Goal: Task Accomplishment & Management: Manage account settings

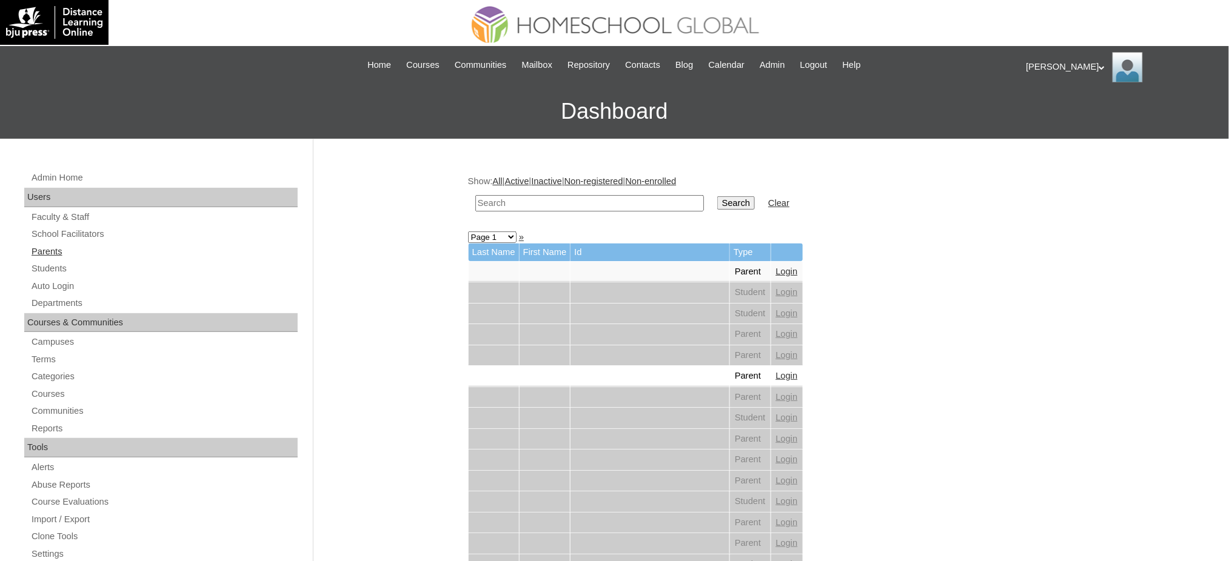
click at [51, 253] on link "Parents" at bounding box center [163, 251] width 267 height 15
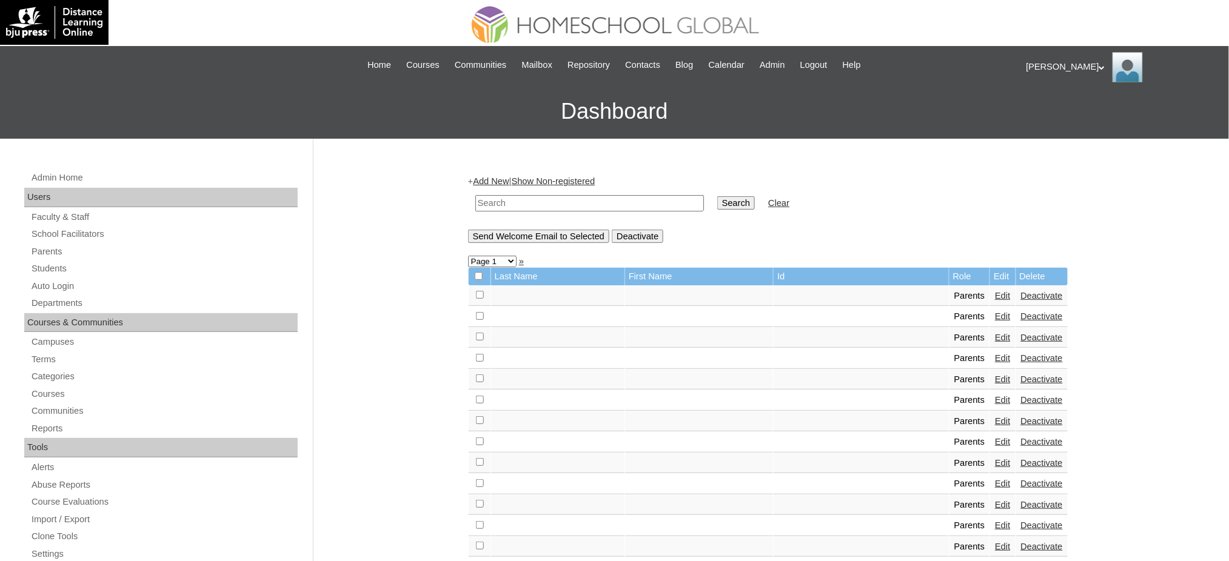
click at [492, 202] on input "text" at bounding box center [589, 203] width 229 height 16
paste input "MHP00538-TECHPH2021"
type input "MHP00538-TECHPH2021"
click at [717, 200] on input "Search" at bounding box center [736, 202] width 38 height 13
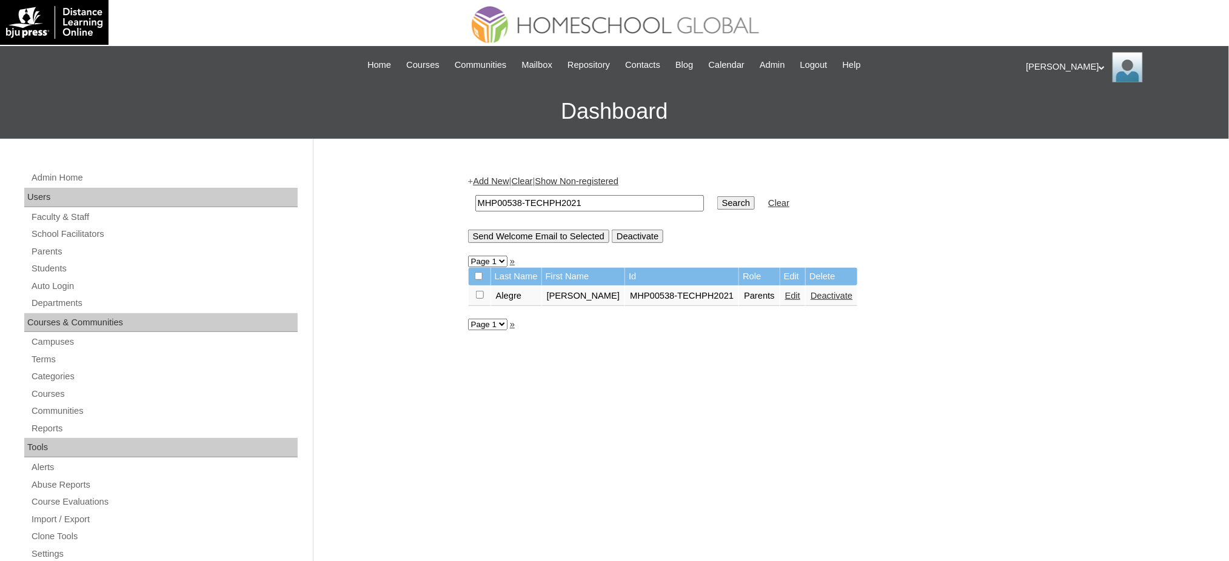
click at [785, 295] on link "Edit" at bounding box center [792, 296] width 15 height 10
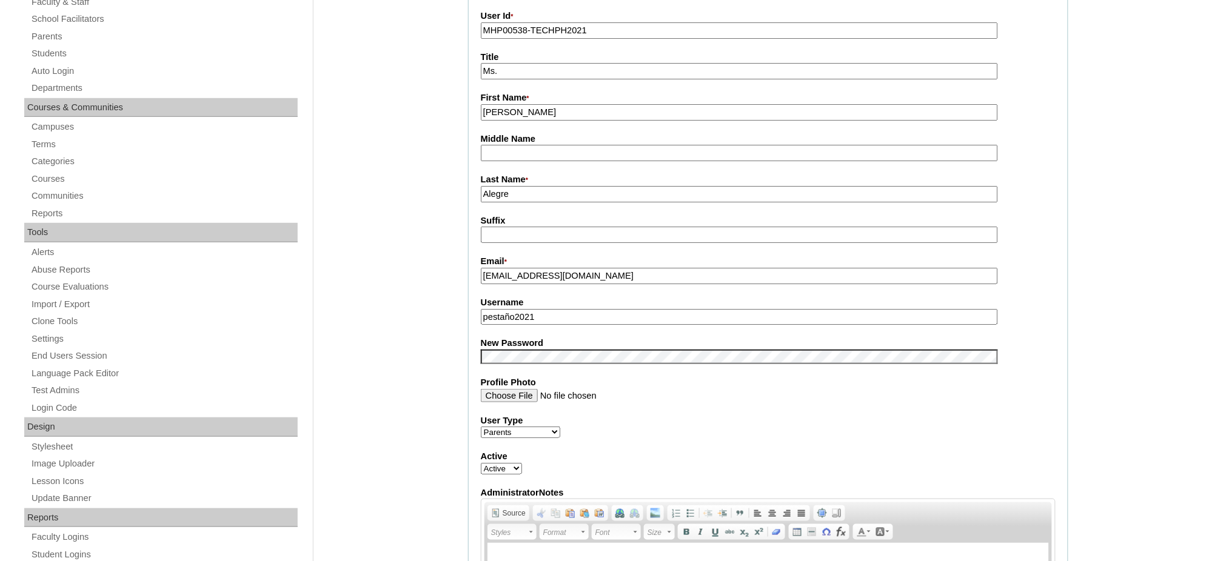
scroll to position [243, 0]
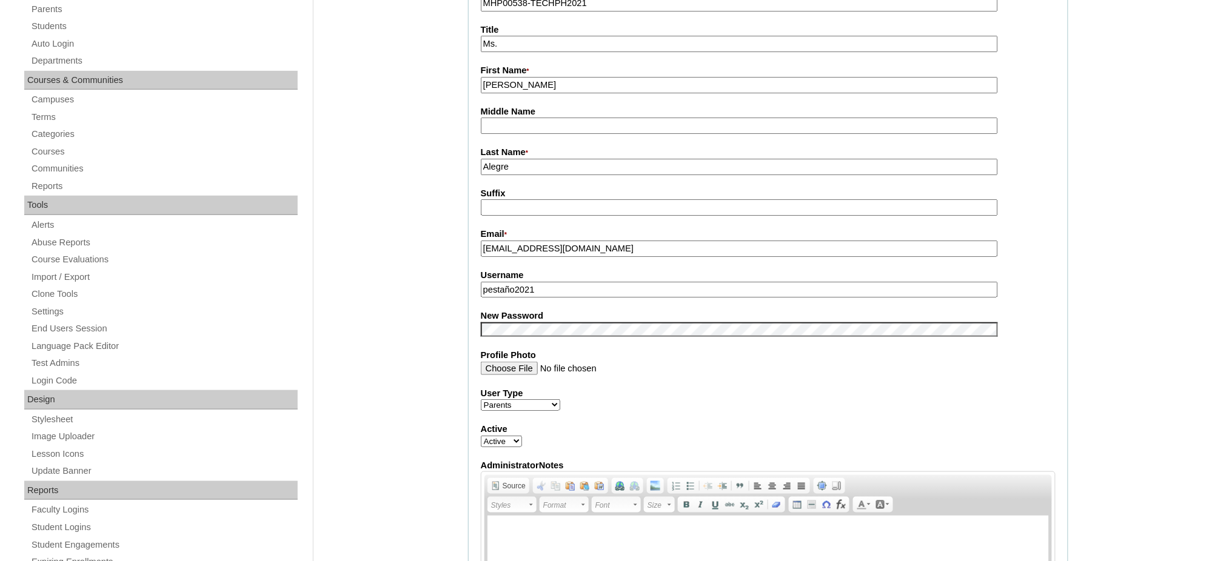
click at [564, 282] on input "pestaño2021" at bounding box center [739, 290] width 517 height 16
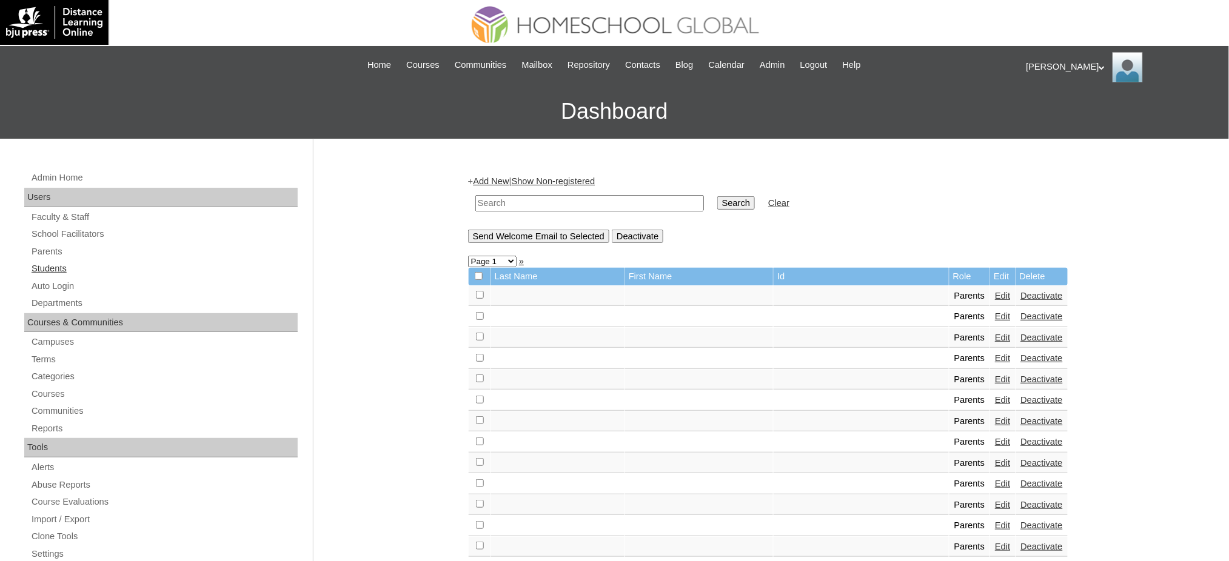
click at [49, 263] on link "Students" at bounding box center [163, 268] width 267 height 15
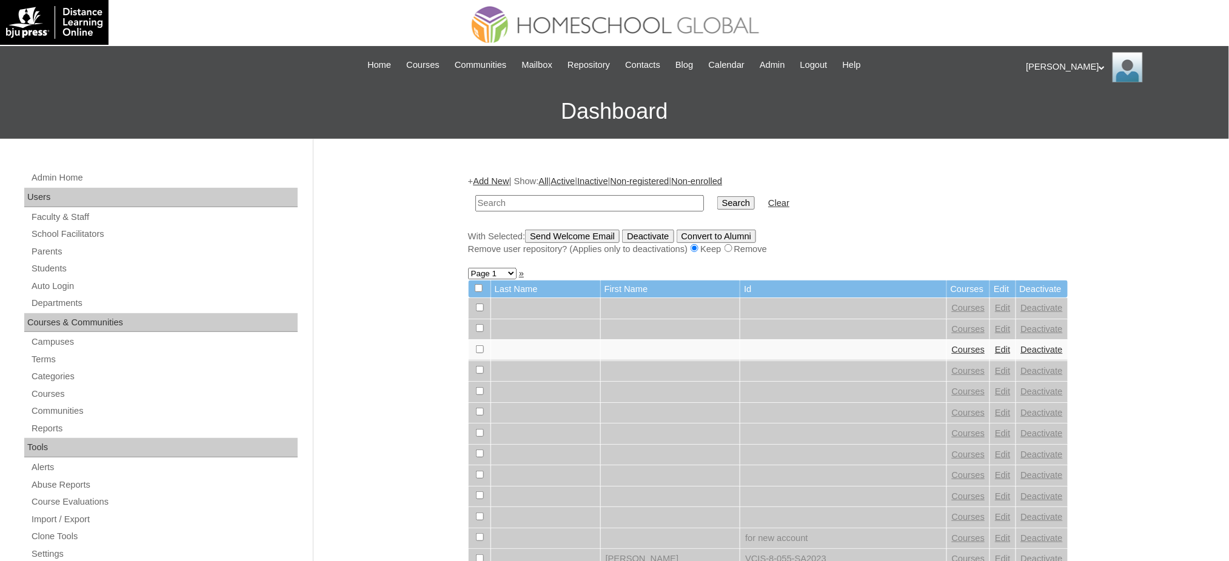
paste input "MHS0697-TECHPH2021"
type input "MHS0697-TECHPH2021"
click at [717, 203] on input "Search" at bounding box center [736, 202] width 38 height 13
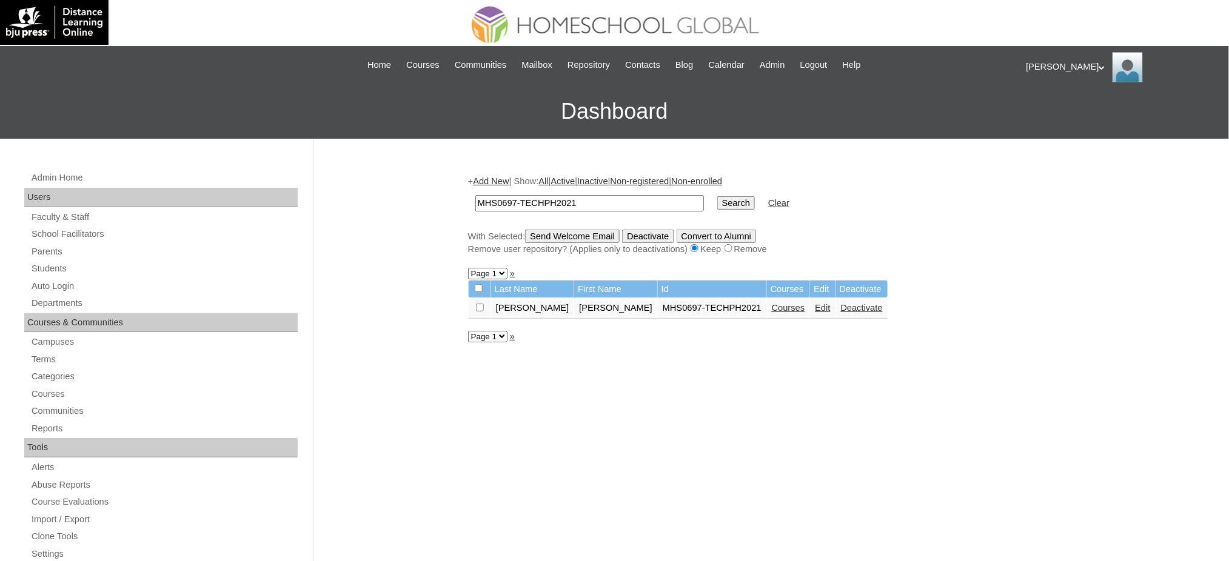
click at [772, 305] on link "Courses" at bounding box center [788, 308] width 33 height 10
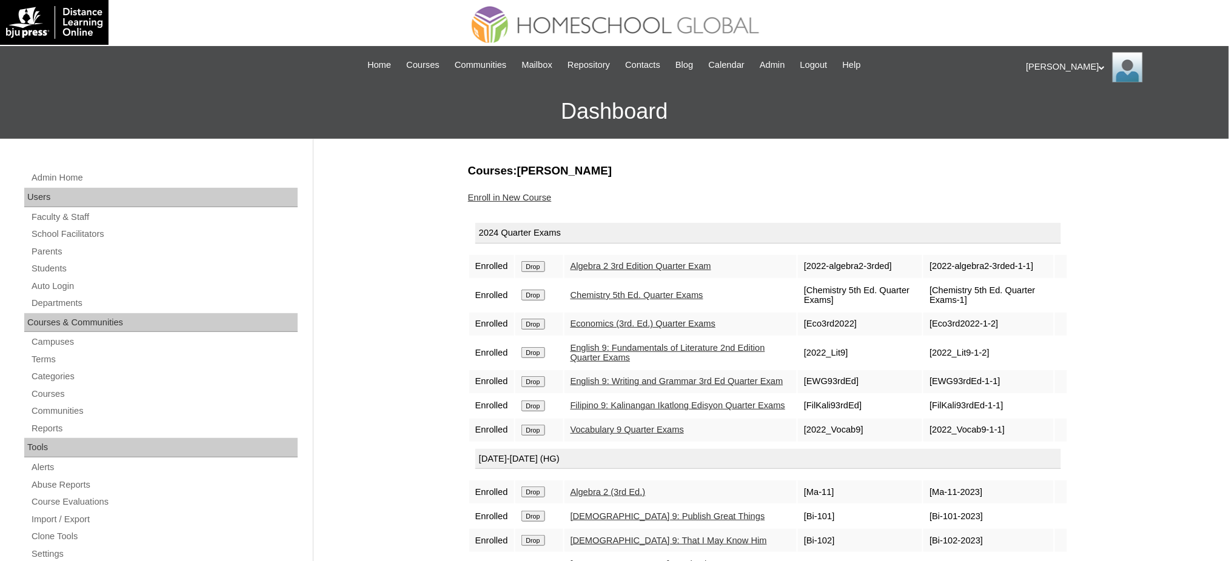
click at [536, 267] on input "Drop" at bounding box center [533, 266] width 24 height 11
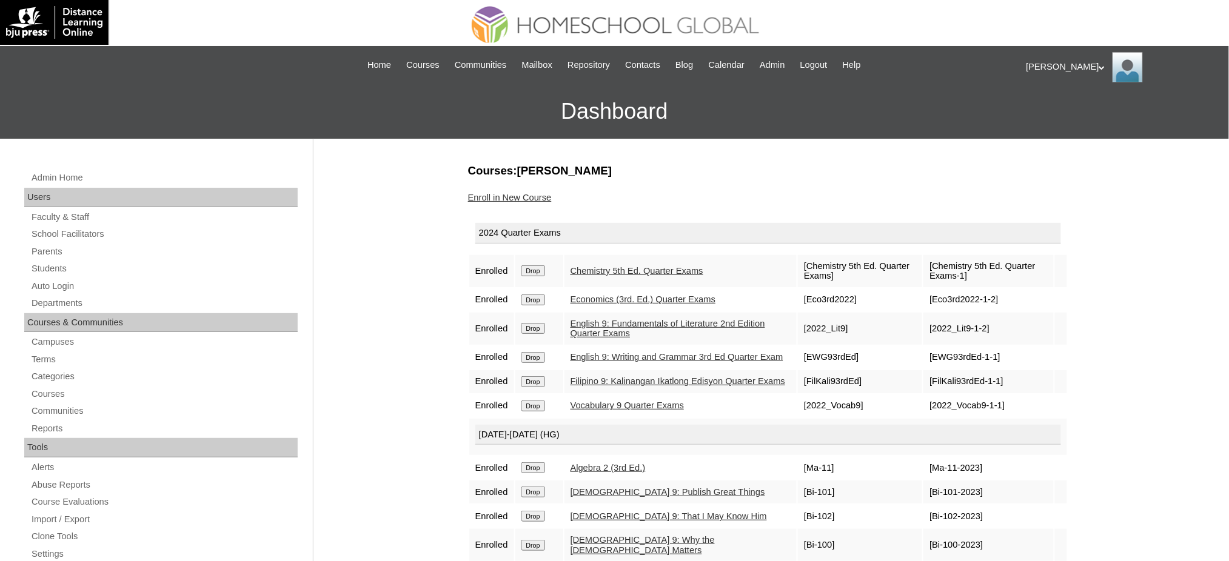
click at [540, 267] on input "Drop" at bounding box center [533, 271] width 24 height 11
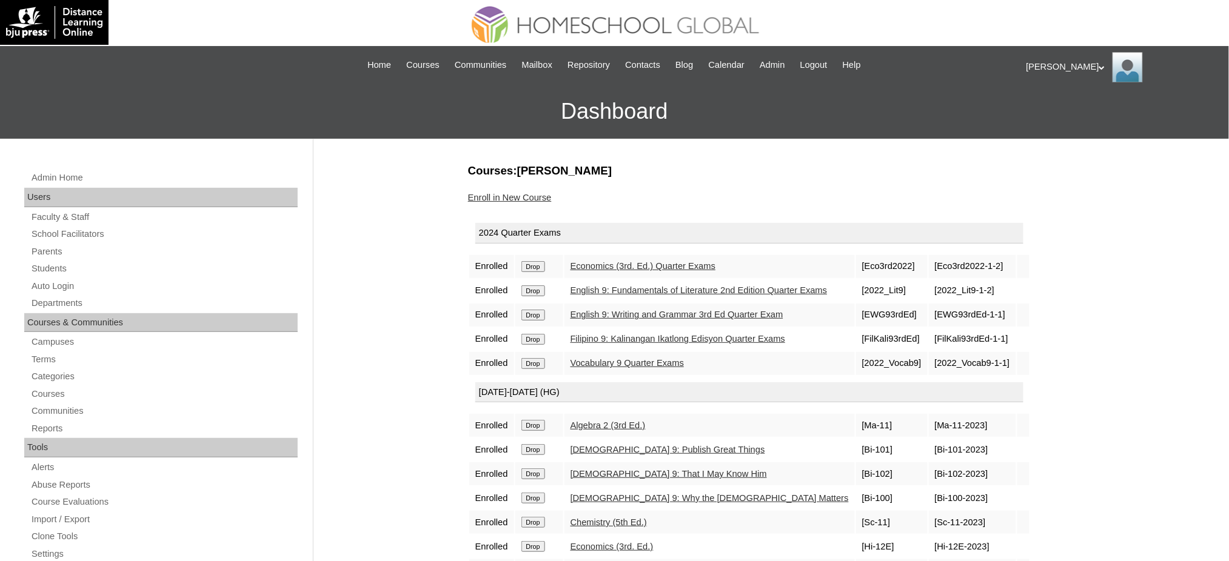
click at [537, 270] on td "Drop" at bounding box center [539, 266] width 48 height 23
click at [526, 269] on td "Drop" at bounding box center [539, 266] width 48 height 23
click at [541, 266] on input "Drop" at bounding box center [533, 266] width 24 height 11
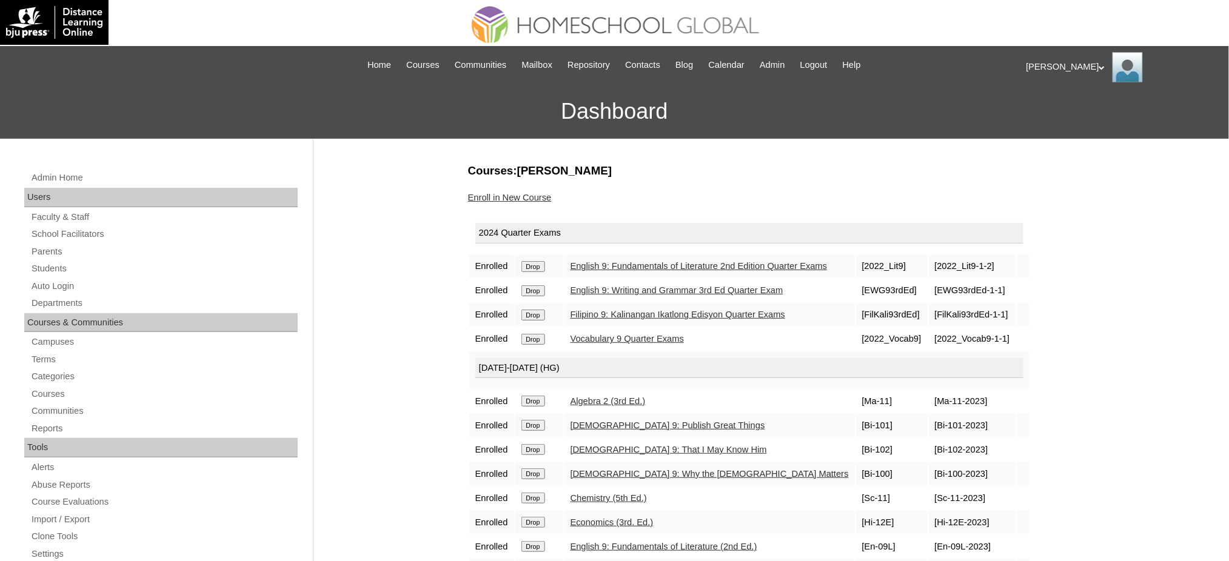
click at [529, 263] on input "Drop" at bounding box center [533, 266] width 24 height 11
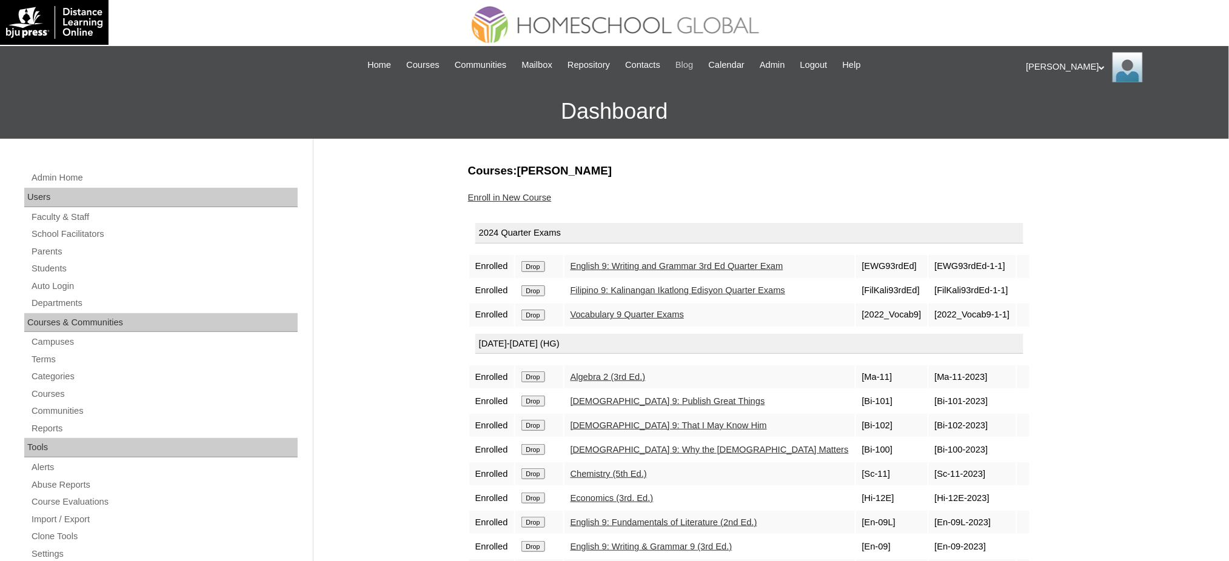
click at [539, 266] on input "Drop" at bounding box center [533, 266] width 24 height 11
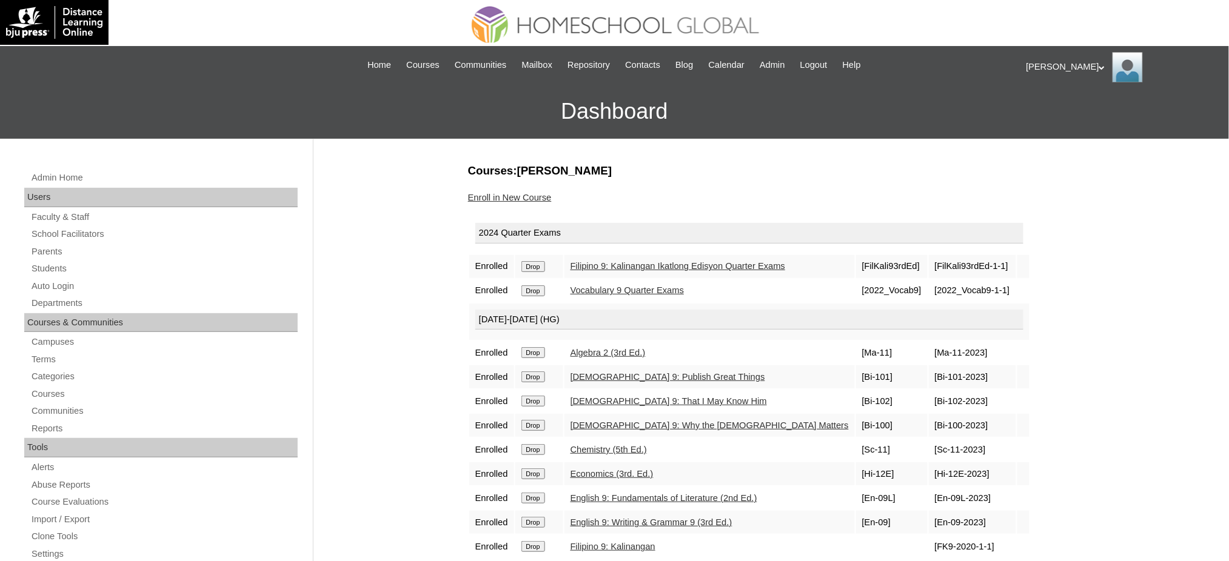
click at [538, 265] on input "Drop" at bounding box center [533, 266] width 24 height 11
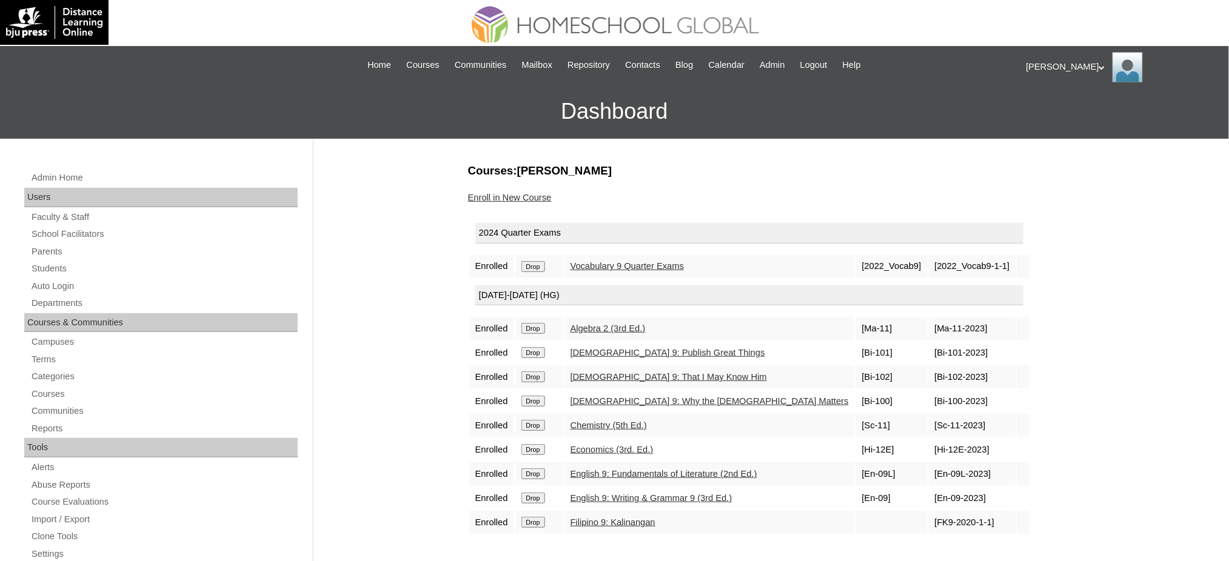
click at [534, 266] on input "Drop" at bounding box center [533, 266] width 24 height 11
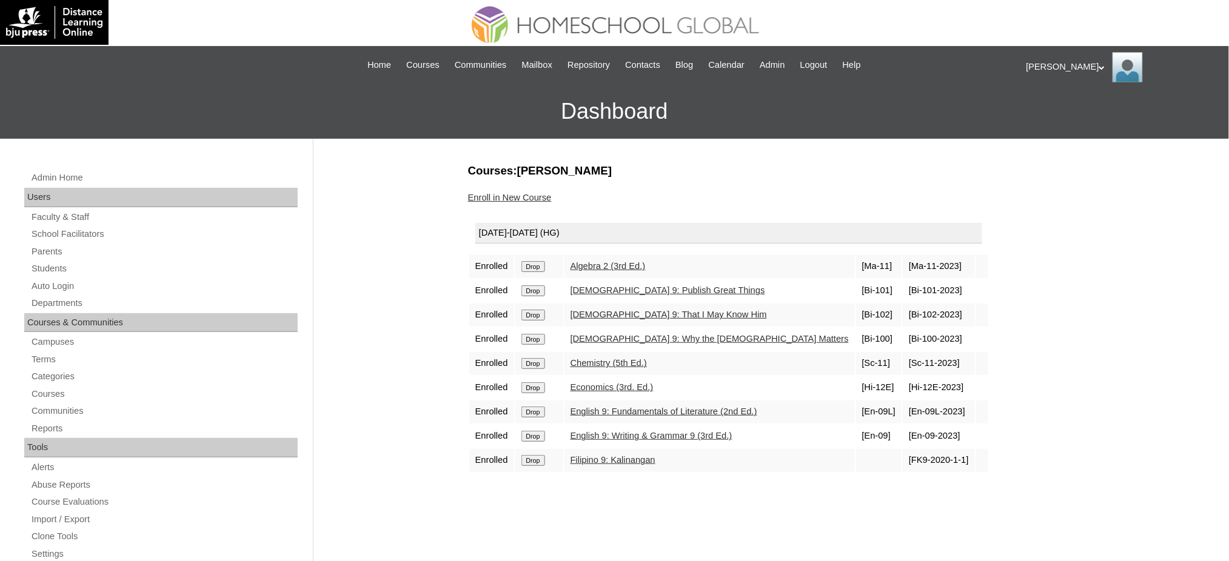
click at [531, 269] on input "Drop" at bounding box center [533, 266] width 24 height 11
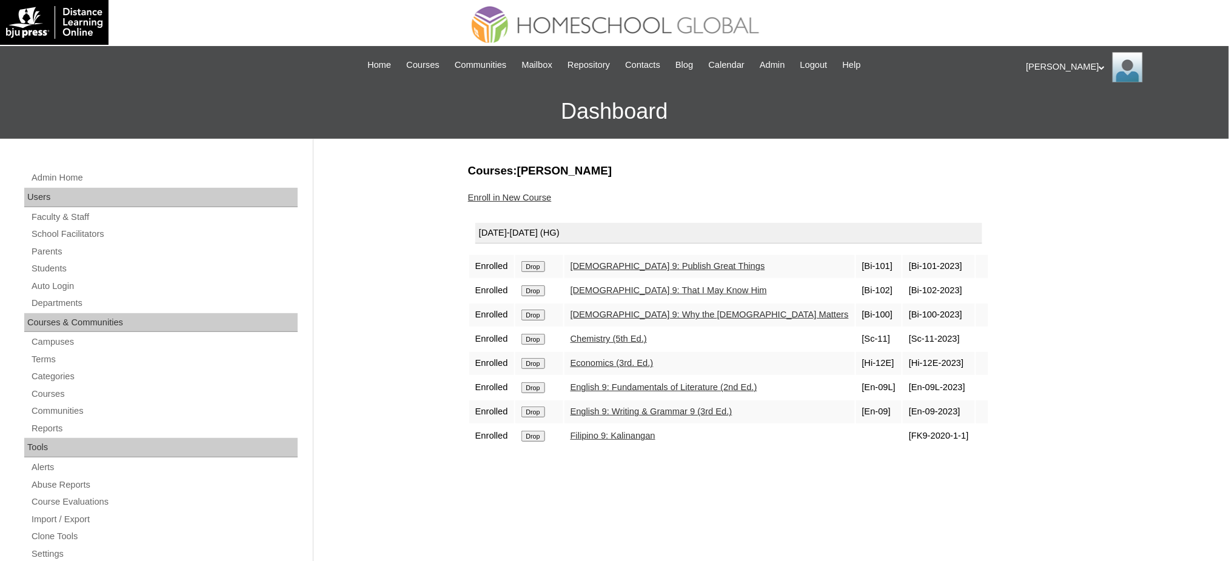
click at [540, 264] on input "Drop" at bounding box center [533, 266] width 24 height 11
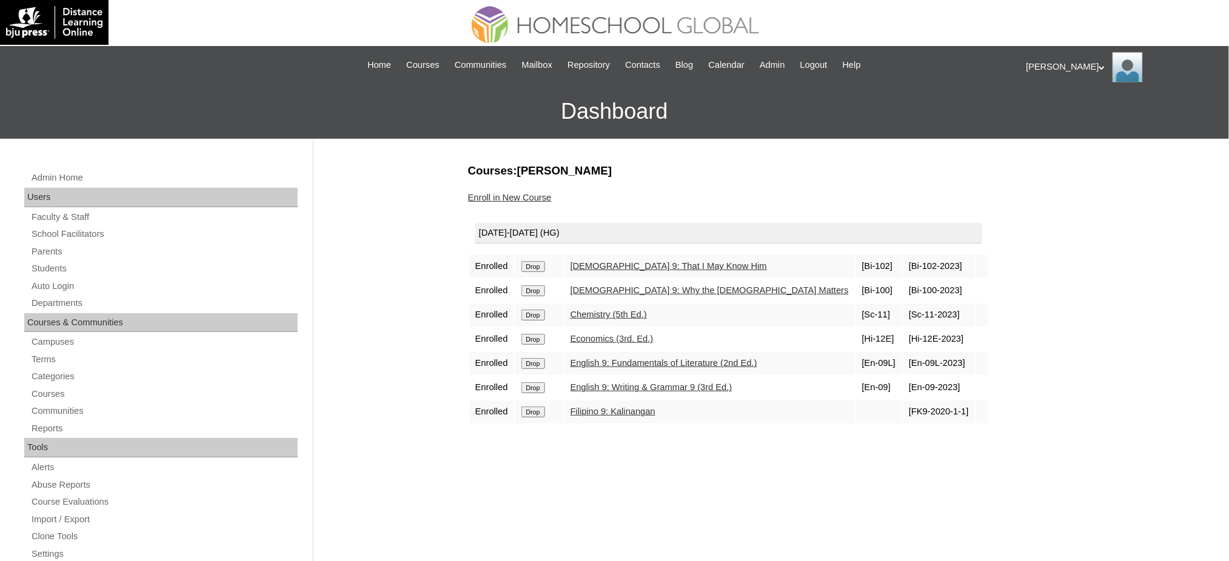
drag, startPoint x: 0, startPoint y: 0, endPoint x: 540, endPoint y: 267, distance: 602.5
click at [540, 267] on input "Drop" at bounding box center [533, 266] width 24 height 11
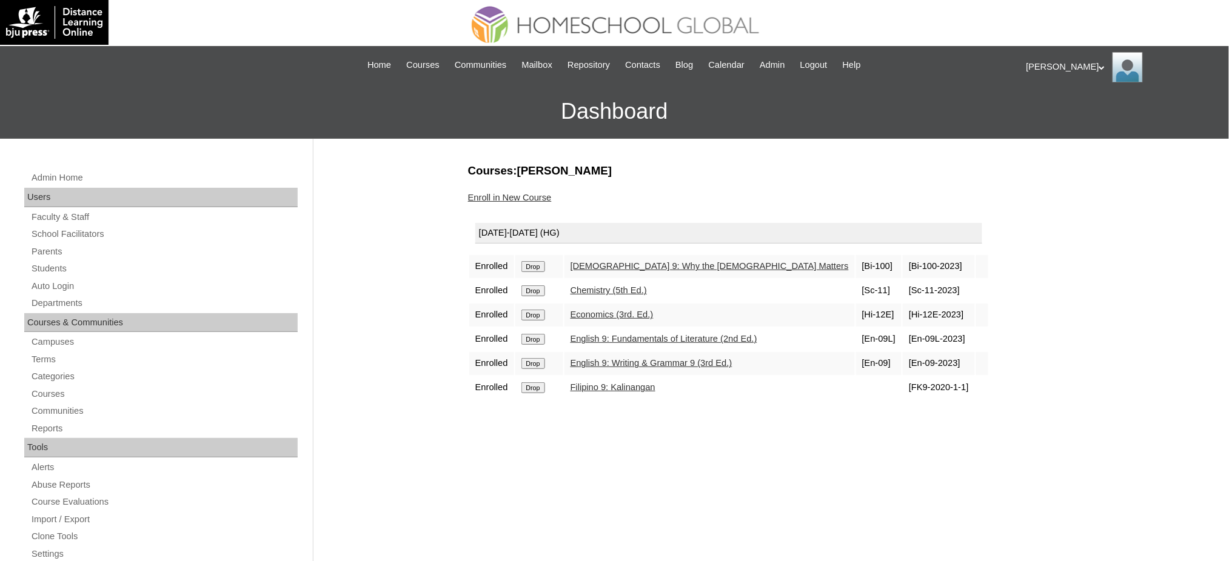
drag, startPoint x: 0, startPoint y: 0, endPoint x: 539, endPoint y: 264, distance: 600.3
click at [539, 264] on input "Drop" at bounding box center [533, 266] width 24 height 11
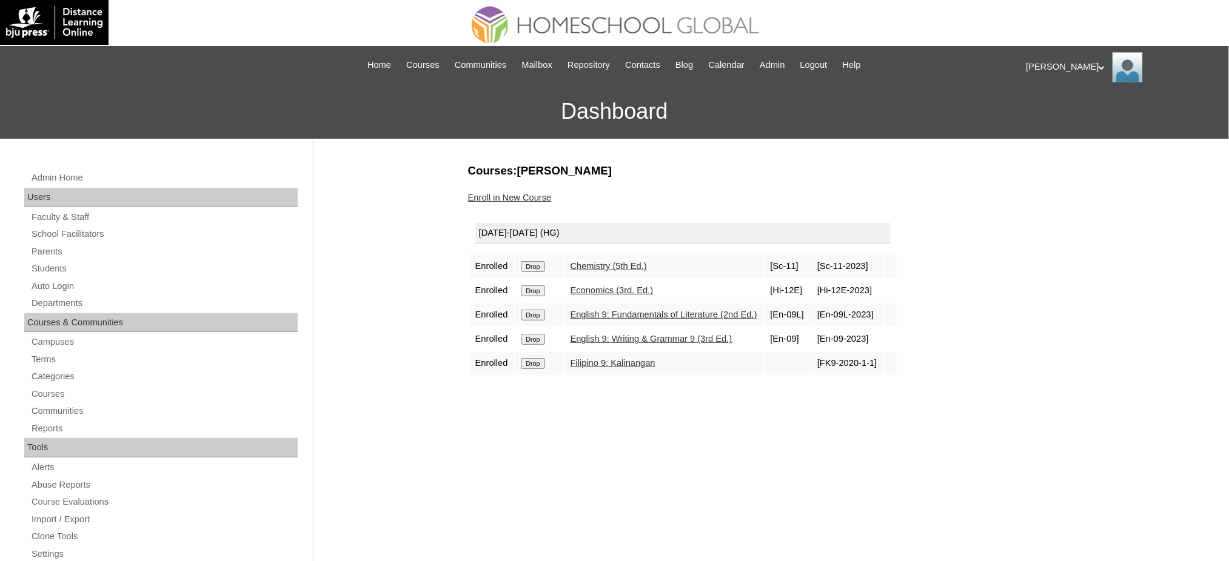
click at [538, 266] on input "Drop" at bounding box center [533, 266] width 24 height 11
drag, startPoint x: 0, startPoint y: 0, endPoint x: 685, endPoint y: 64, distance: 688.0
click at [541, 266] on input "Drop" at bounding box center [533, 266] width 24 height 11
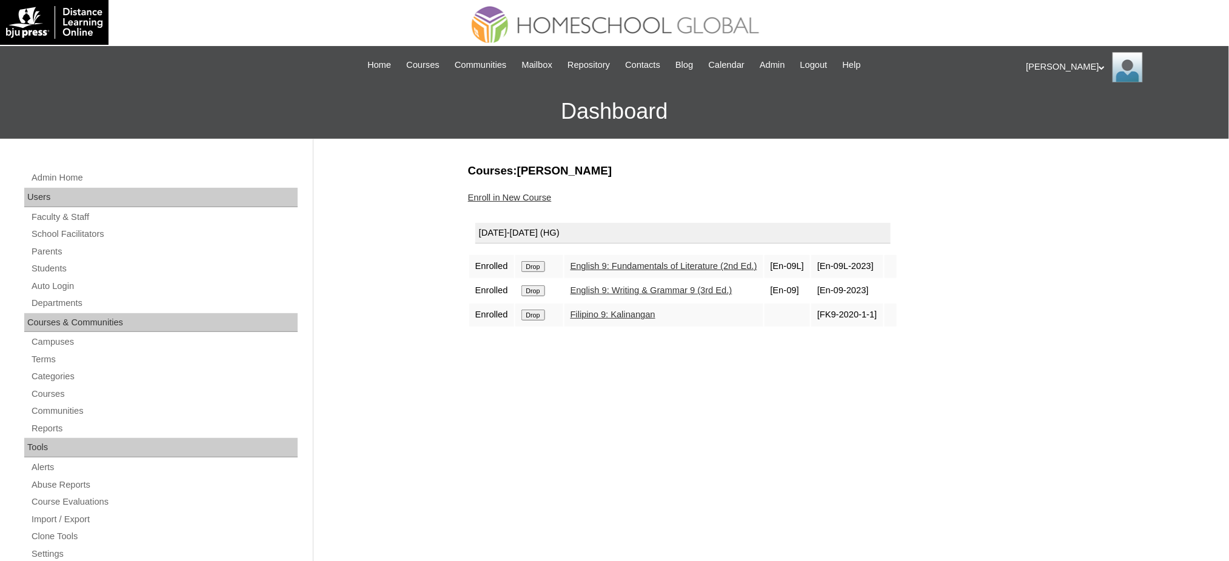
click at [541, 265] on input "Drop" at bounding box center [533, 266] width 24 height 11
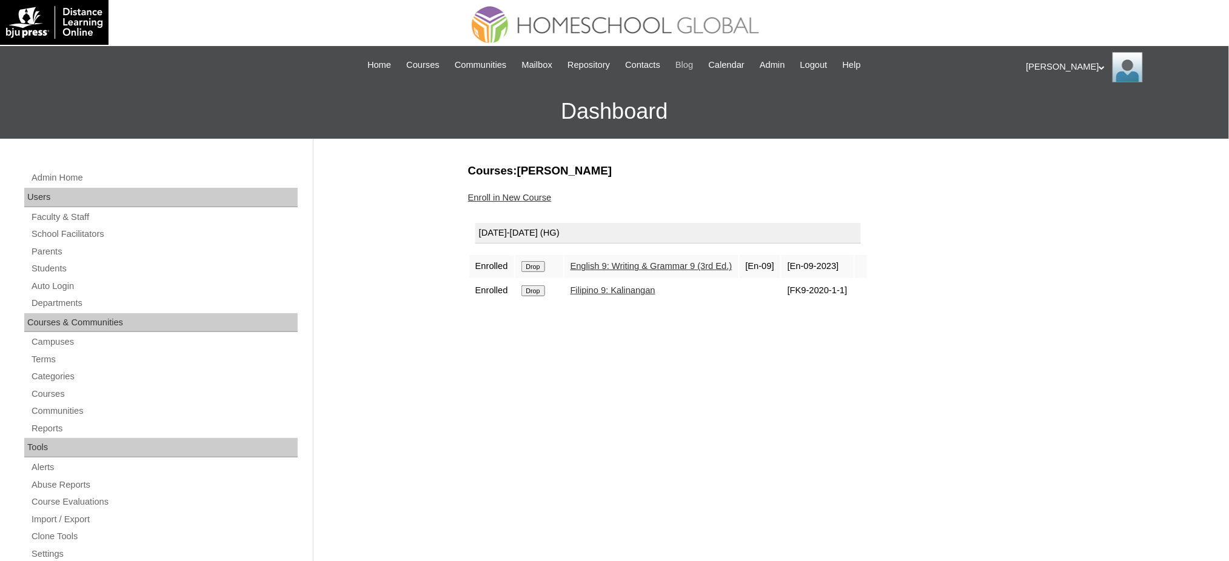
drag, startPoint x: 0, startPoint y: 0, endPoint x: 691, endPoint y: 57, distance: 692.9
click at [541, 264] on input "Drop" at bounding box center [533, 266] width 24 height 11
click at [537, 264] on input "Drop" at bounding box center [533, 266] width 24 height 11
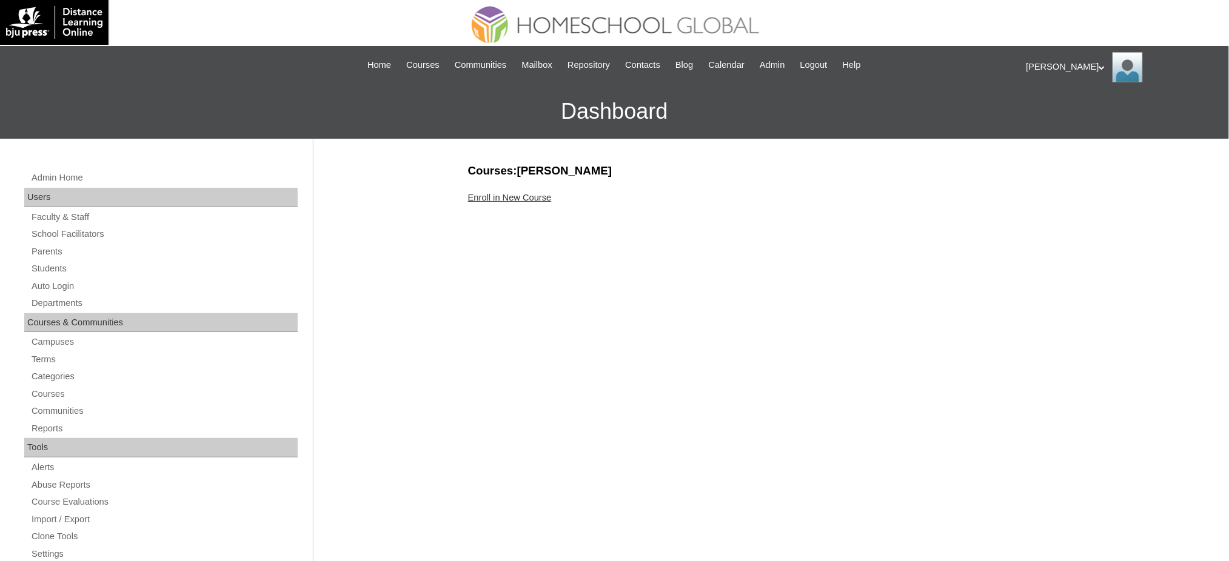
click at [527, 196] on link "Enroll in New Course" at bounding box center [510, 198] width 84 height 10
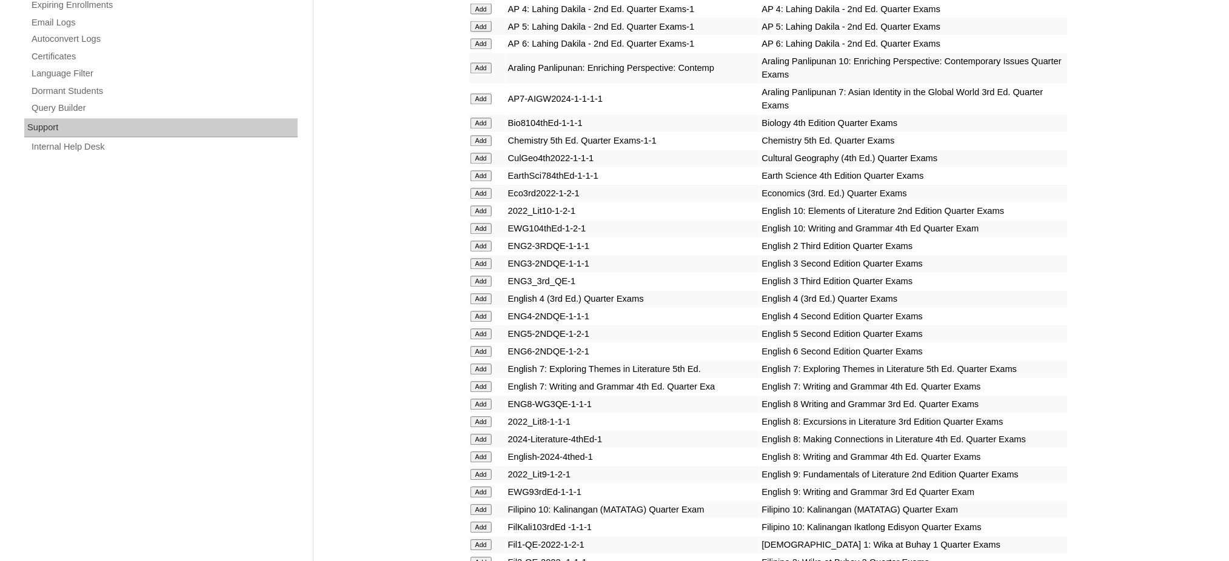
scroll to position [808, 0]
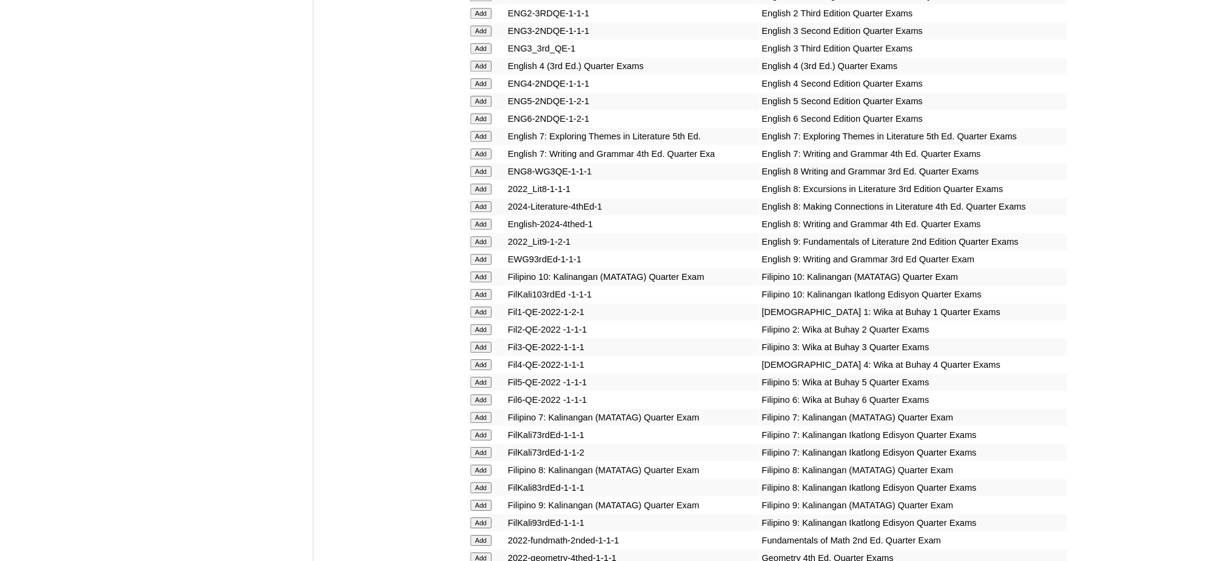
scroll to position [1131, 0]
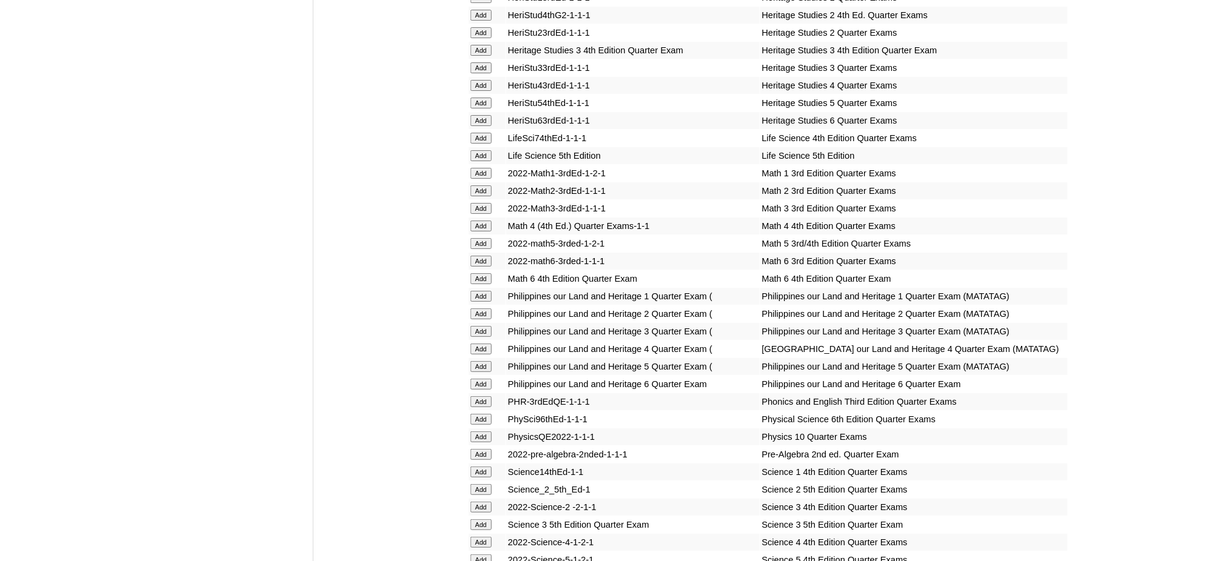
scroll to position [1616, 0]
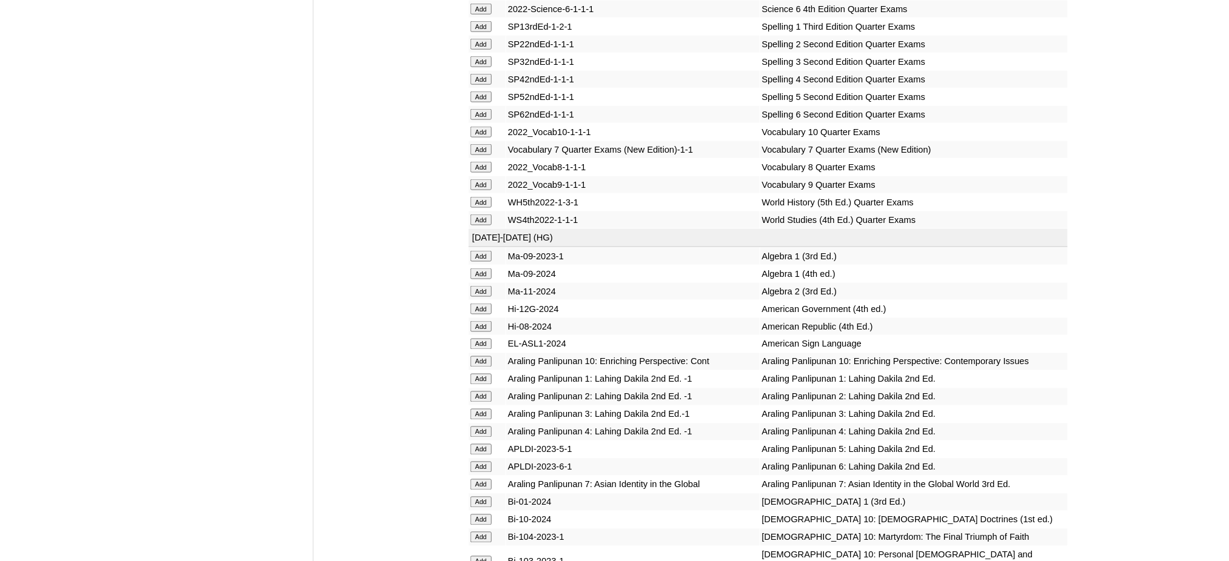
scroll to position [2183, 0]
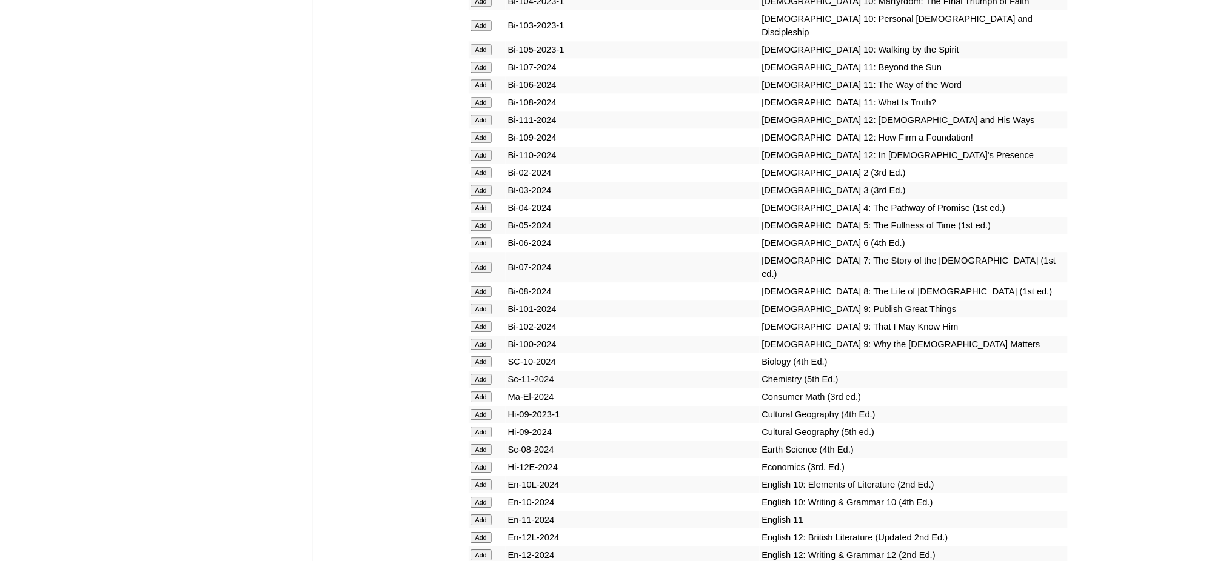
scroll to position [2668, 0]
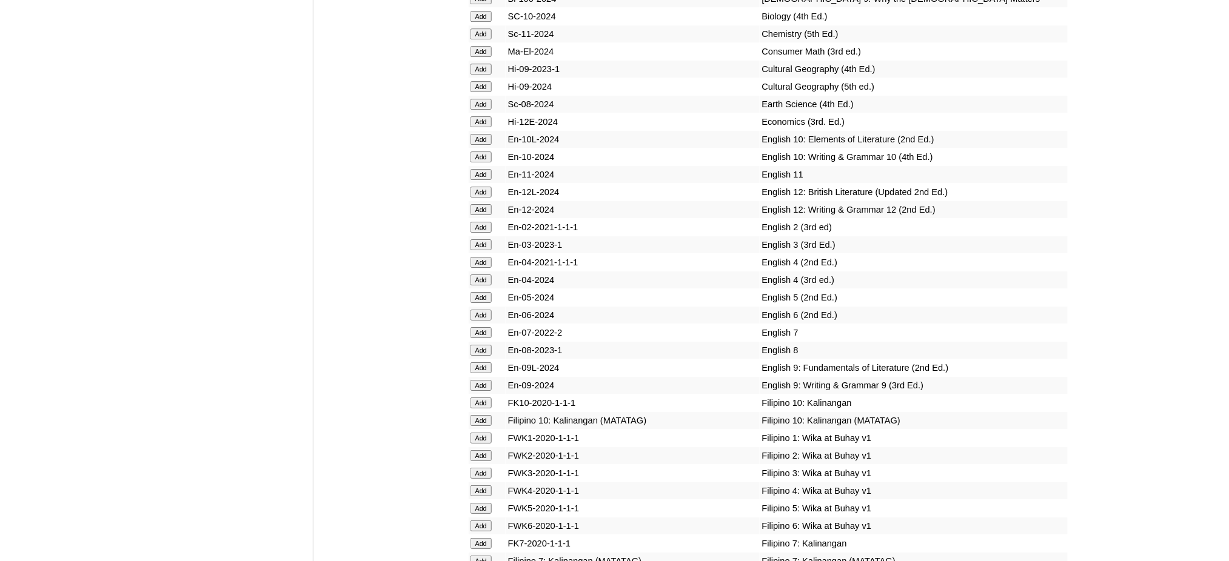
scroll to position [3071, 0]
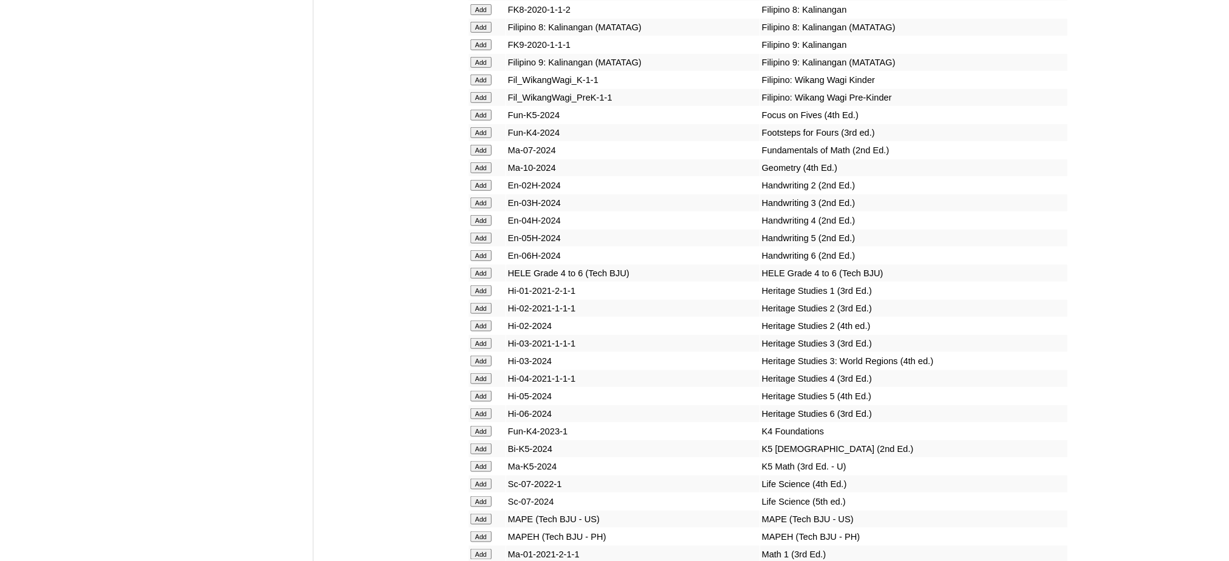
scroll to position [3638, 0]
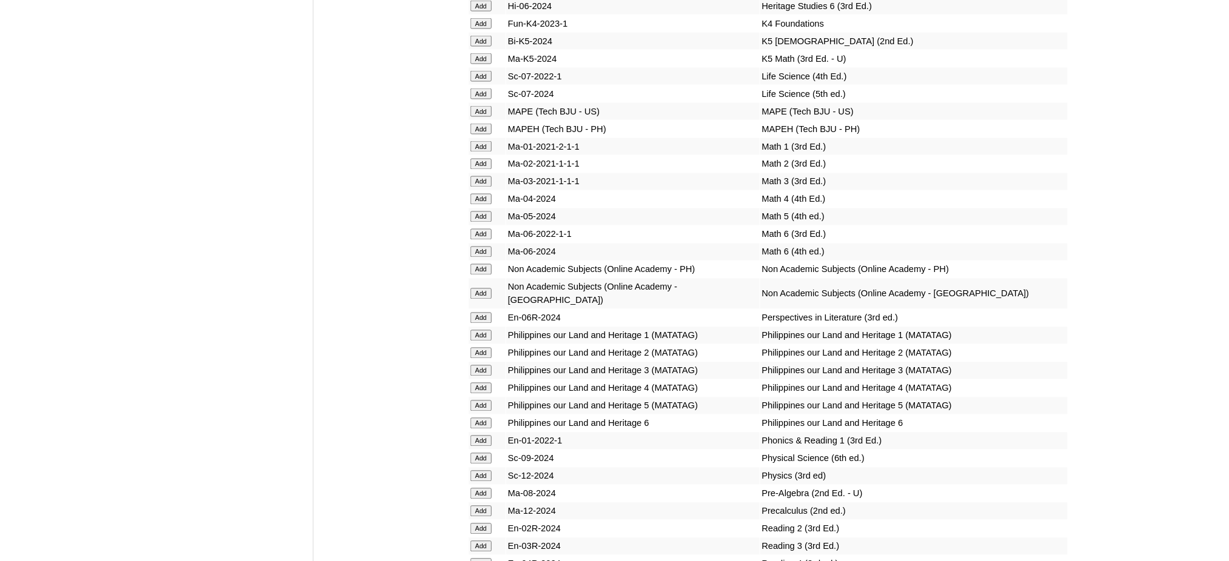
scroll to position [4041, 0]
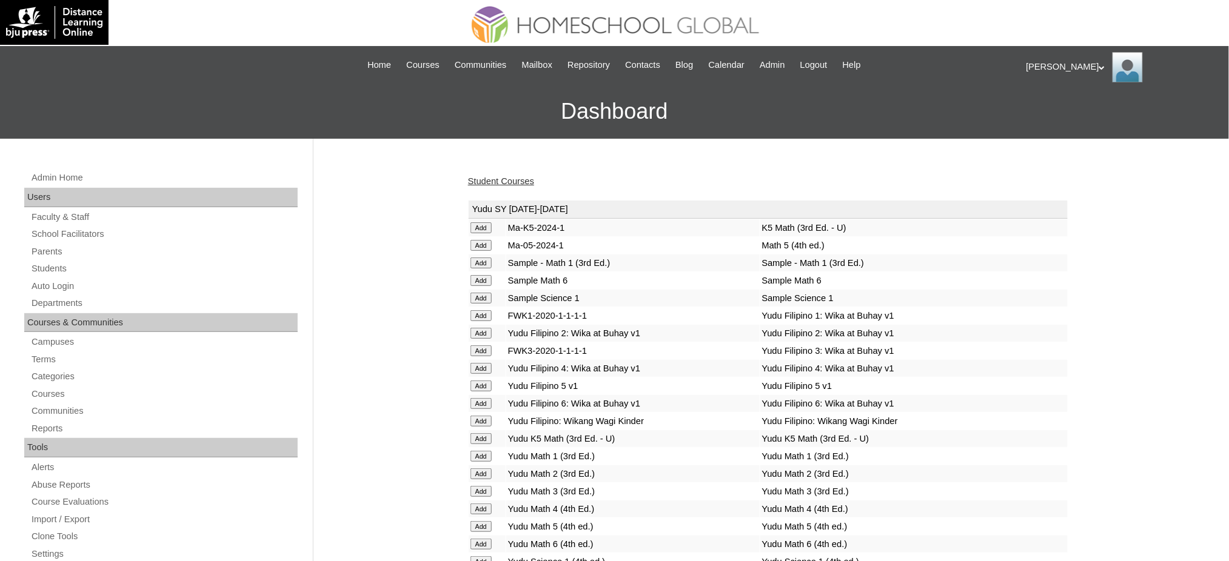
click at [513, 176] on link "Student Courses" at bounding box center [501, 181] width 66 height 10
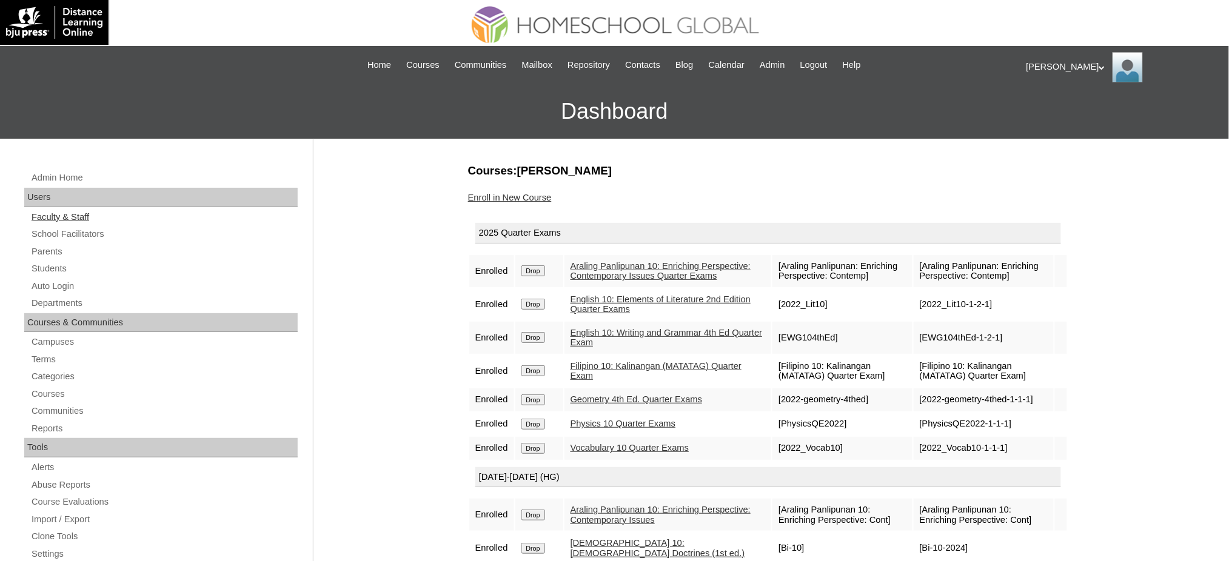
drag, startPoint x: 52, startPoint y: 257, endPoint x: 61, endPoint y: 217, distance: 41.0
click at [53, 257] on link "Parents" at bounding box center [163, 251] width 267 height 15
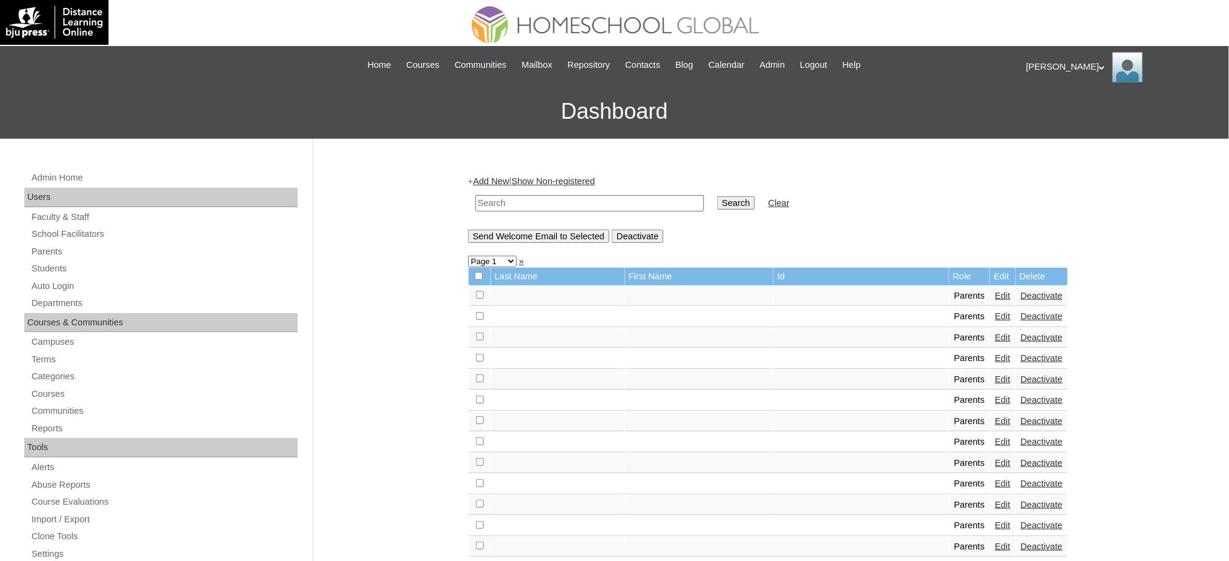
click at [603, 203] on input "text" at bounding box center [589, 203] width 229 height 16
paste input "MHP012677-TECHPH2020"
type input "MHP012677-TECHPH2020"
click at [717, 199] on input "Search" at bounding box center [736, 202] width 38 height 13
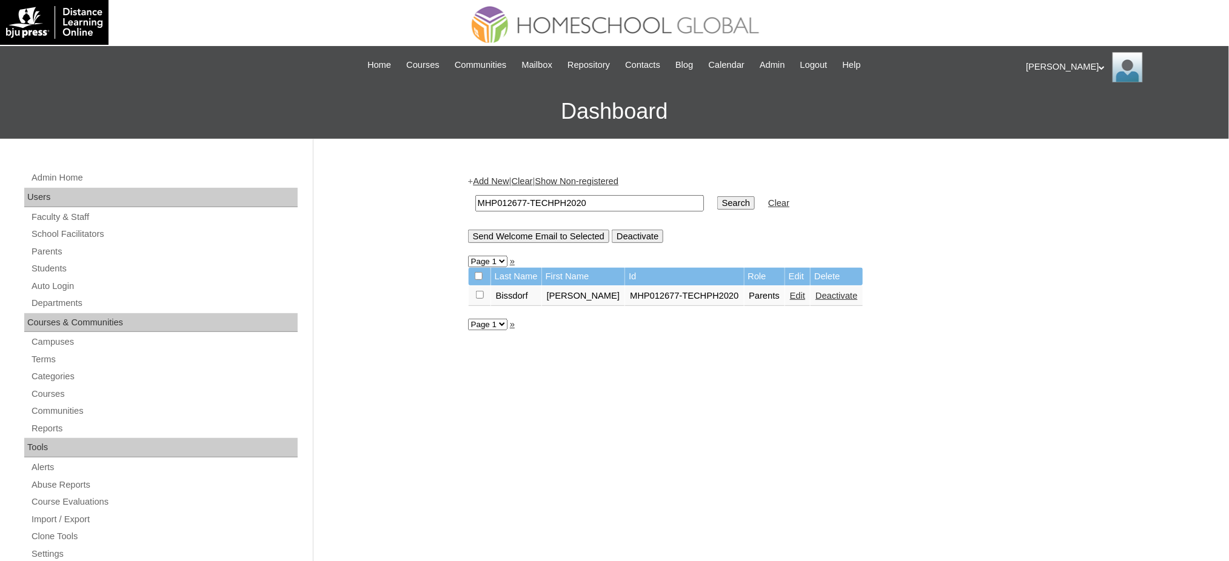
click at [790, 292] on link "Edit" at bounding box center [797, 296] width 15 height 10
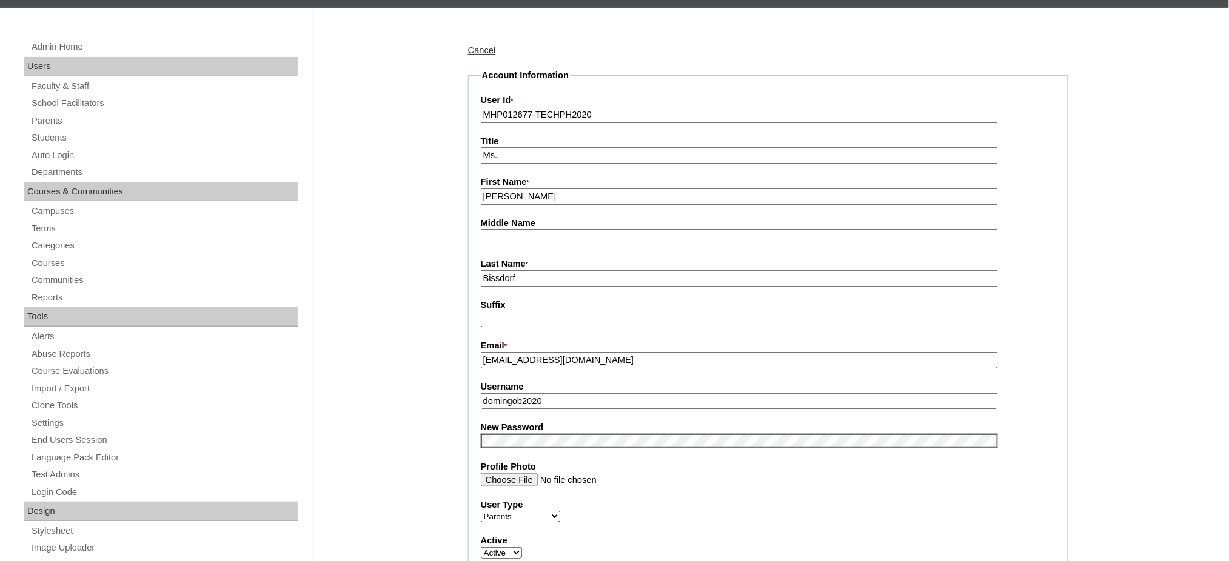
scroll to position [161, 0]
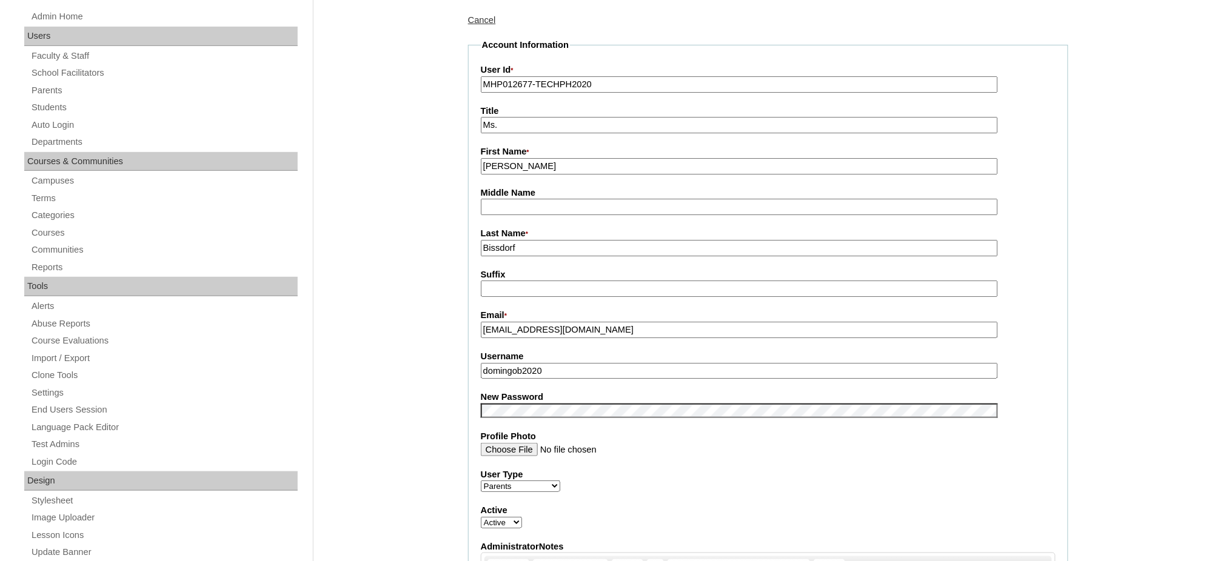
click at [531, 363] on input "domingob2020" at bounding box center [739, 371] width 517 height 16
click at [530, 363] on input "domingob2020" at bounding box center [739, 371] width 517 height 16
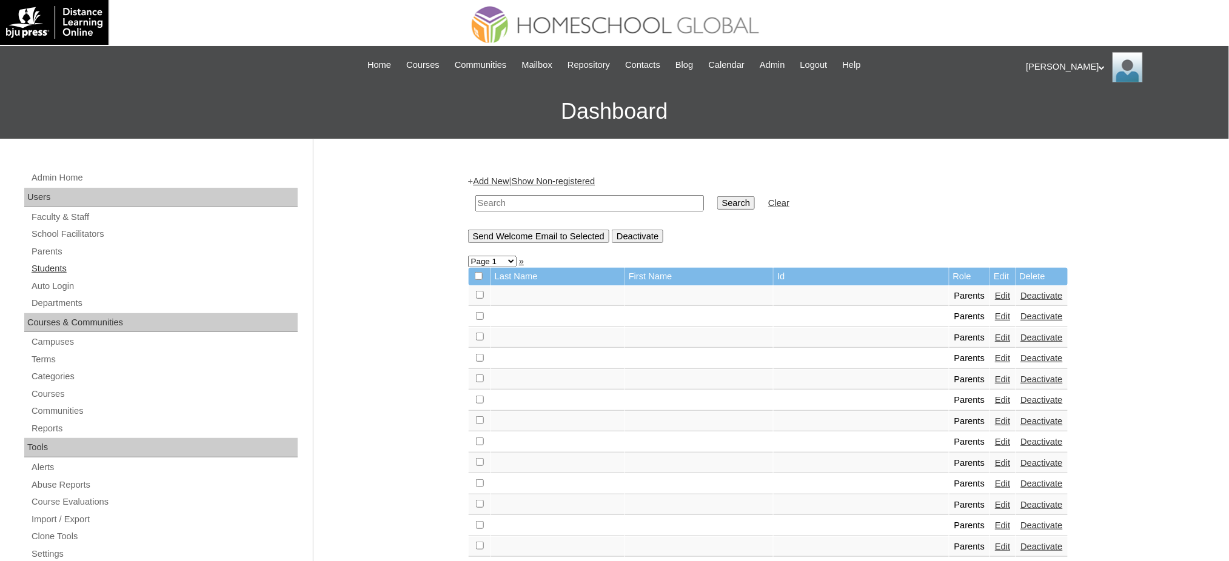
click at [35, 275] on link "Students" at bounding box center [163, 268] width 267 height 15
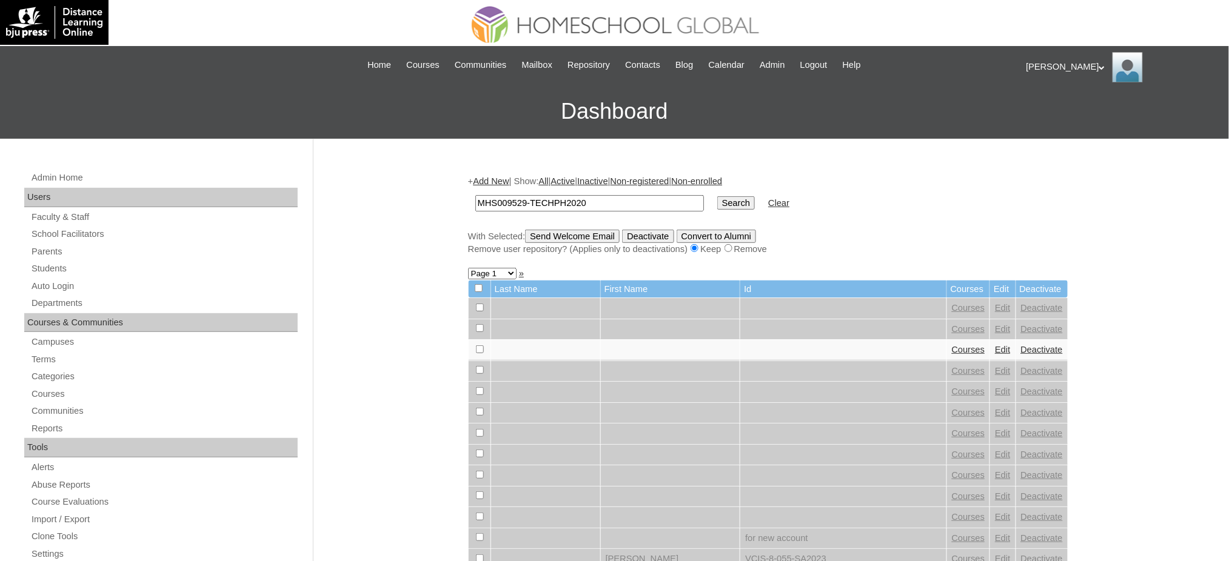
type input "MHS009529-TECHPH2020"
click at [717, 198] on input "Search" at bounding box center [736, 202] width 38 height 13
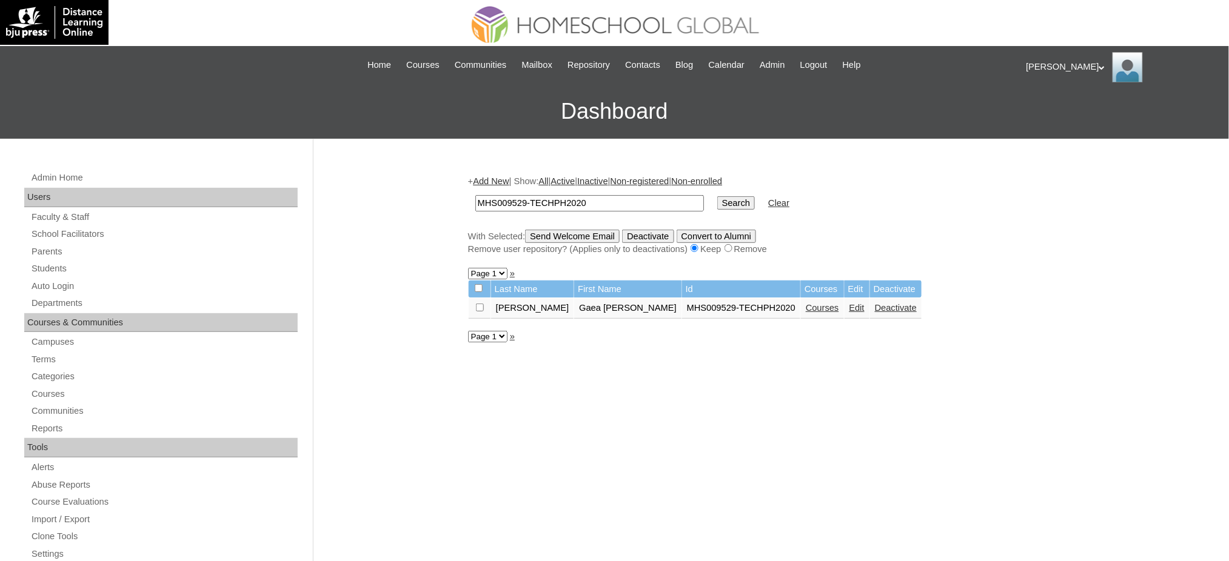
click at [849, 306] on link "Edit" at bounding box center [856, 308] width 15 height 10
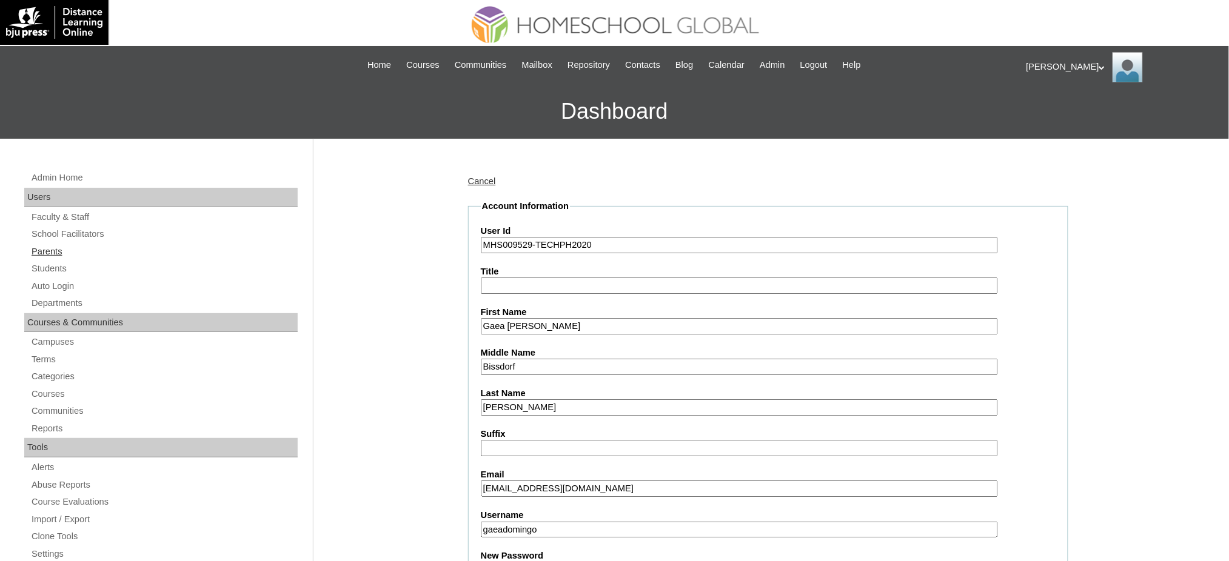
scroll to position [243, 0]
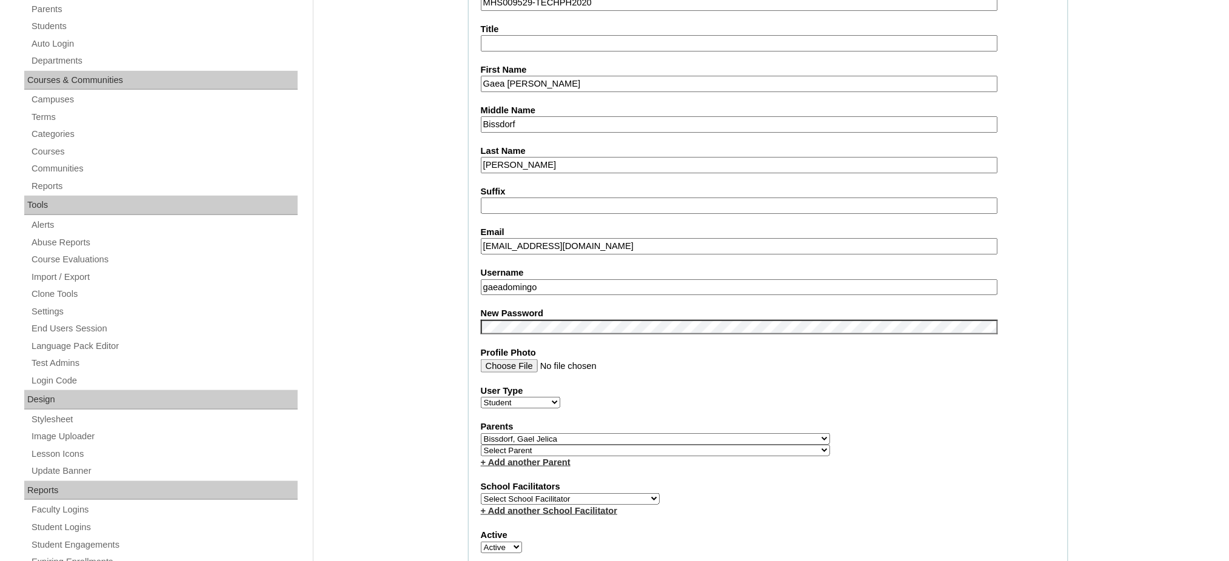
click at [559, 283] on input "gaeadomingo" at bounding box center [739, 287] width 517 height 16
click at [530, 76] on input "Gaea Lean Lucylle" at bounding box center [739, 84] width 517 height 16
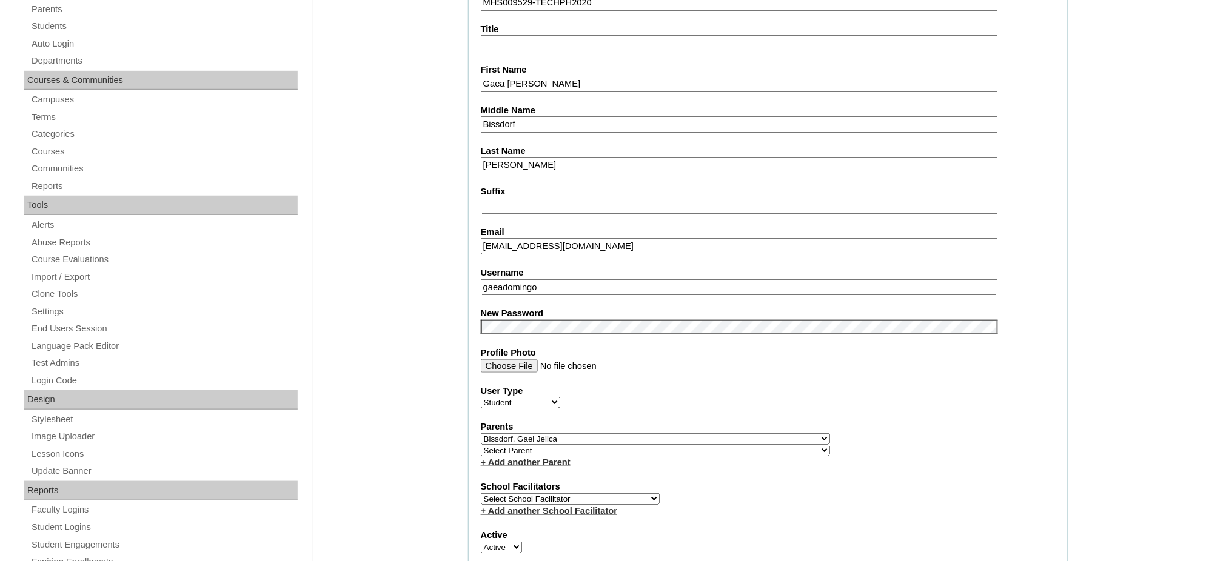
click at [530, 76] on input "Gaea Lean Lucylle" at bounding box center [739, 84] width 517 height 16
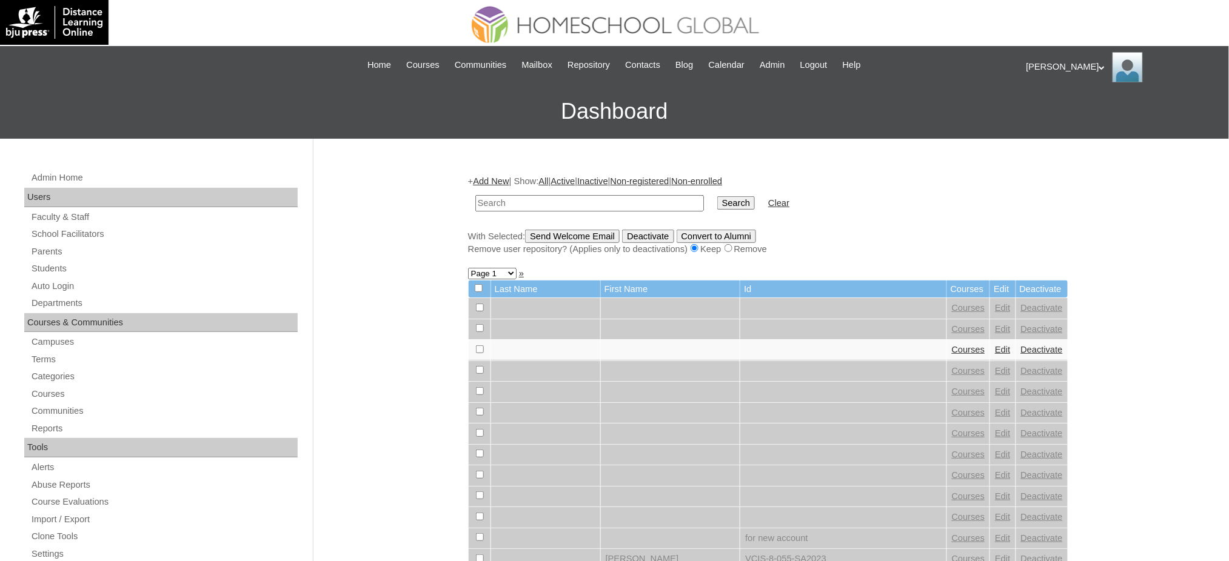
paste input "Gaea [PERSON_NAME]"
type input "Gaea [PERSON_NAME]"
click at [717, 198] on input "Search" at bounding box center [736, 202] width 38 height 13
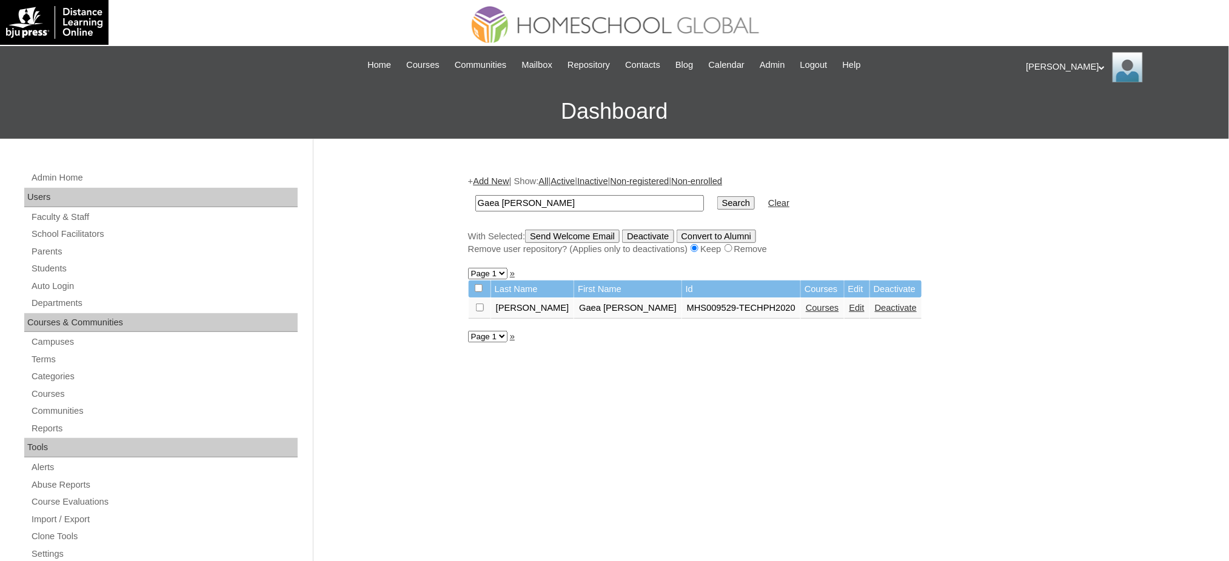
click at [806, 305] on link "Courses" at bounding box center [822, 308] width 33 height 10
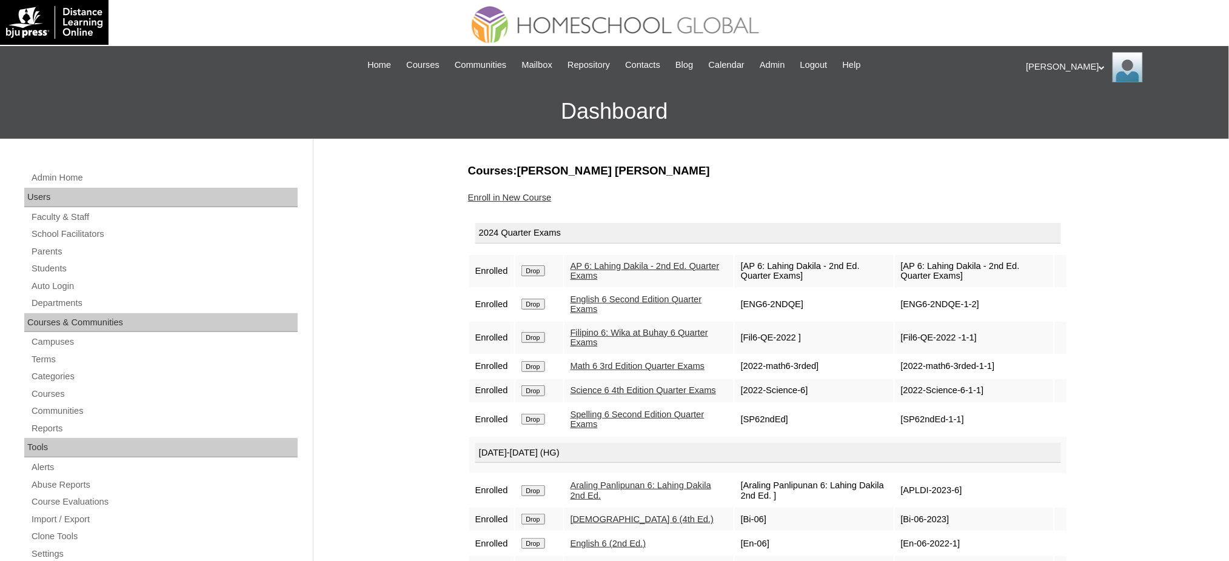
click at [534, 270] on input "Drop" at bounding box center [533, 271] width 24 height 11
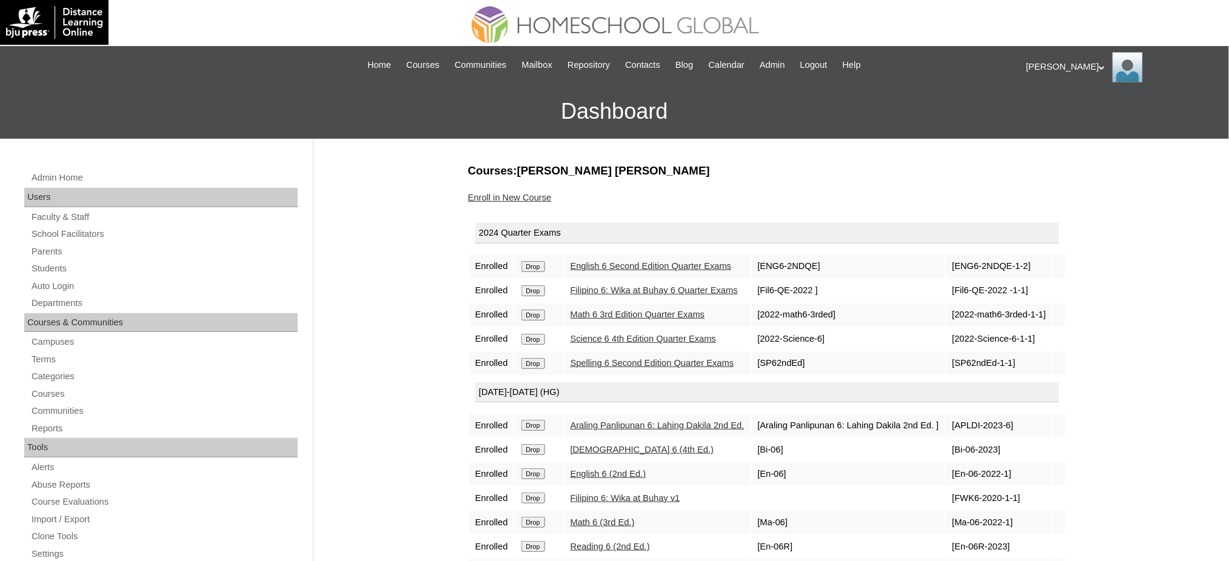
click at [535, 267] on input "Drop" at bounding box center [533, 266] width 24 height 11
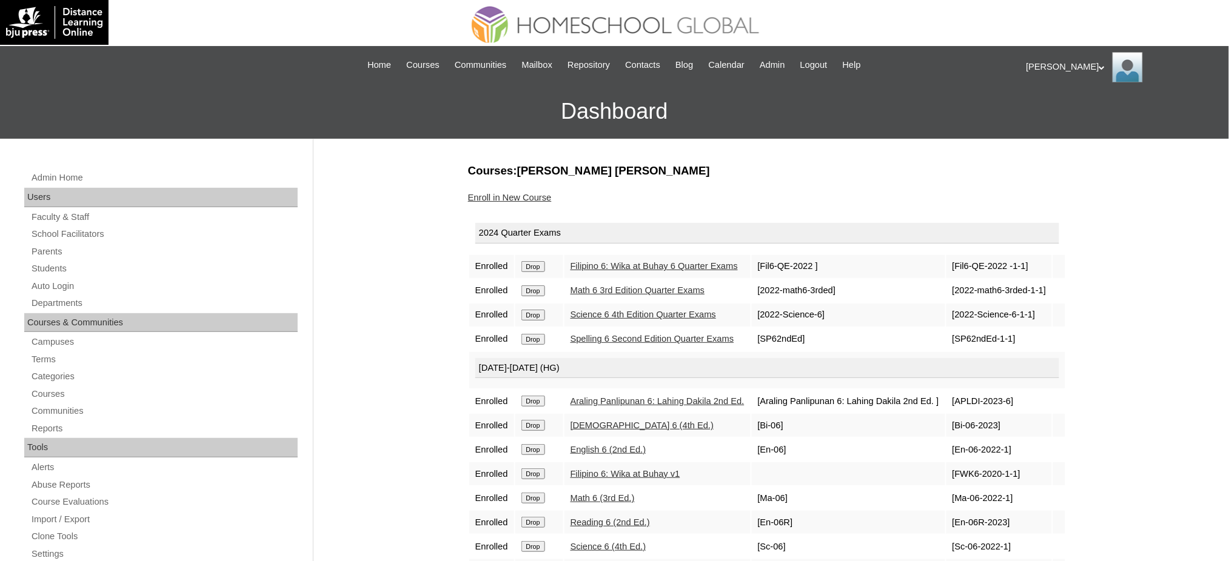
click at [543, 263] on input "Drop" at bounding box center [533, 266] width 24 height 11
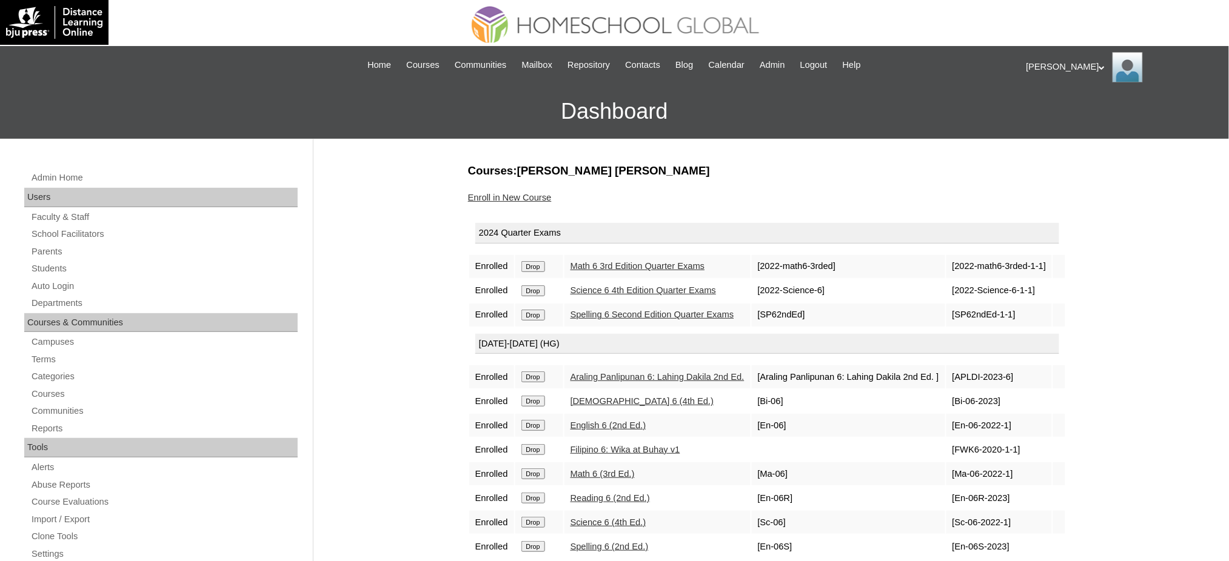
click at [532, 262] on td "Drop" at bounding box center [539, 266] width 48 height 23
click at [540, 275] on td "Drop" at bounding box center [539, 266] width 48 height 23
click at [537, 268] on input "Drop" at bounding box center [533, 266] width 24 height 11
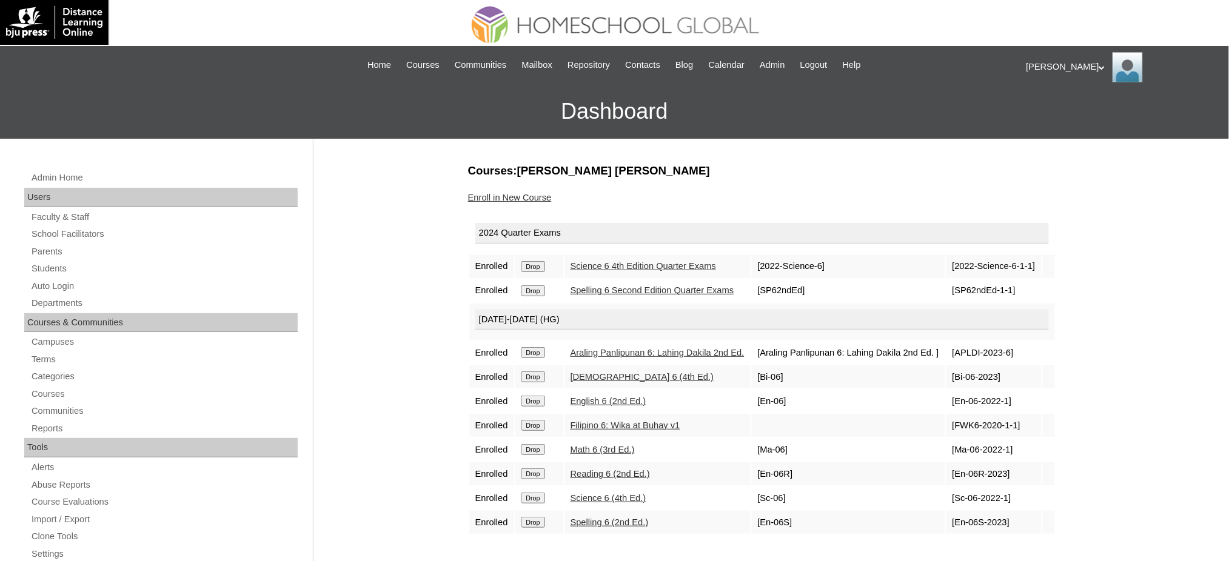
click at [538, 271] on input "Drop" at bounding box center [533, 266] width 24 height 11
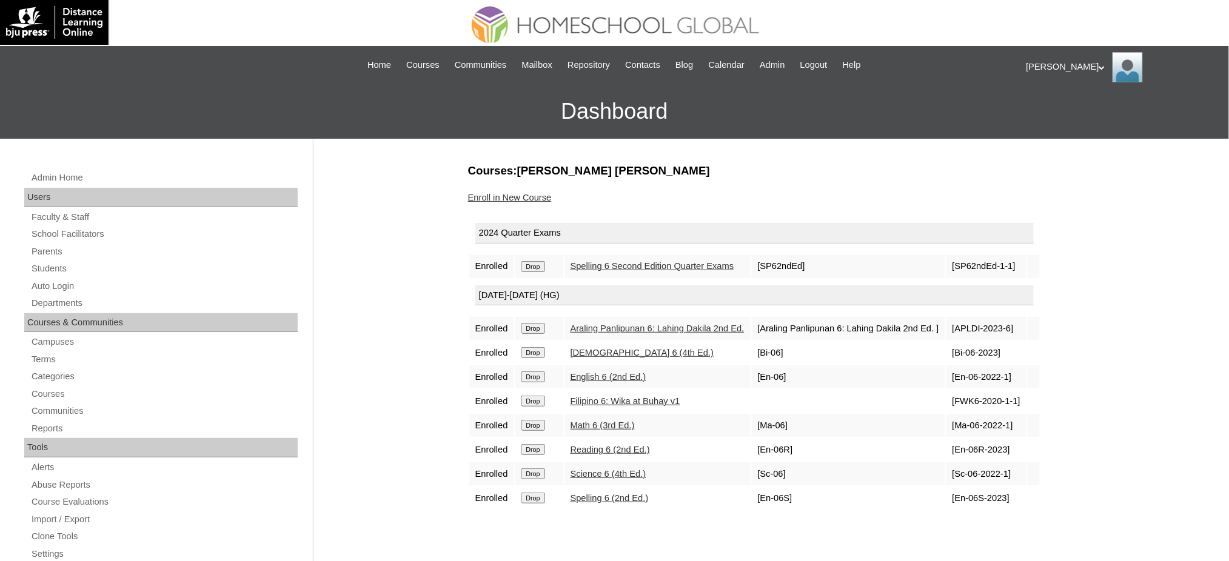
click at [541, 267] on input "Drop" at bounding box center [533, 266] width 24 height 11
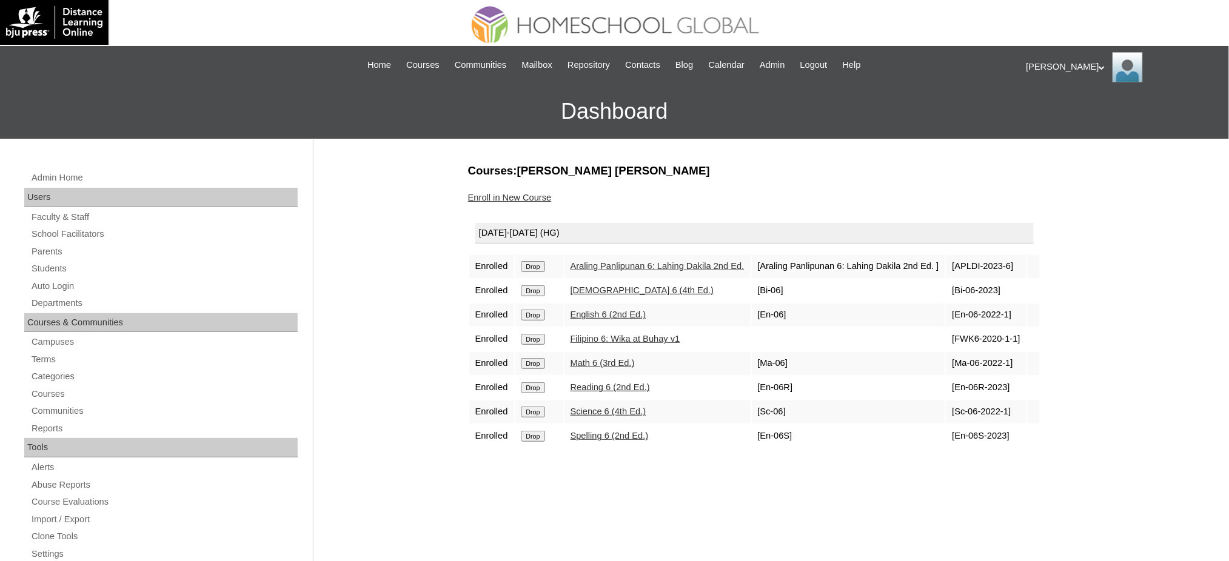
click at [543, 268] on input "Drop" at bounding box center [533, 266] width 24 height 11
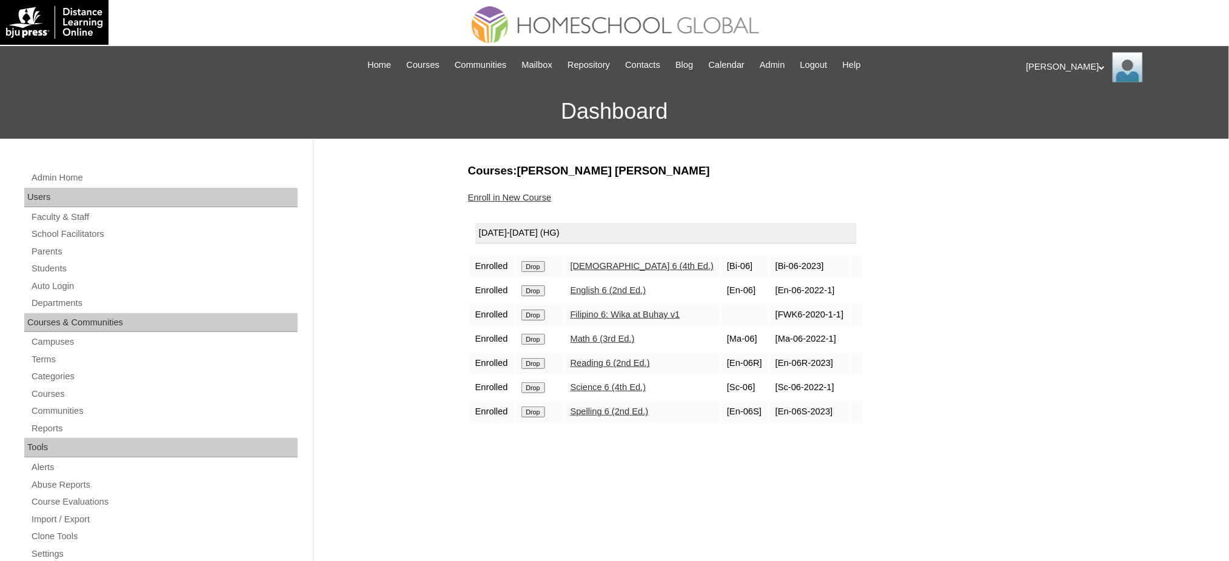
click at [544, 264] on input "Drop" at bounding box center [533, 266] width 24 height 11
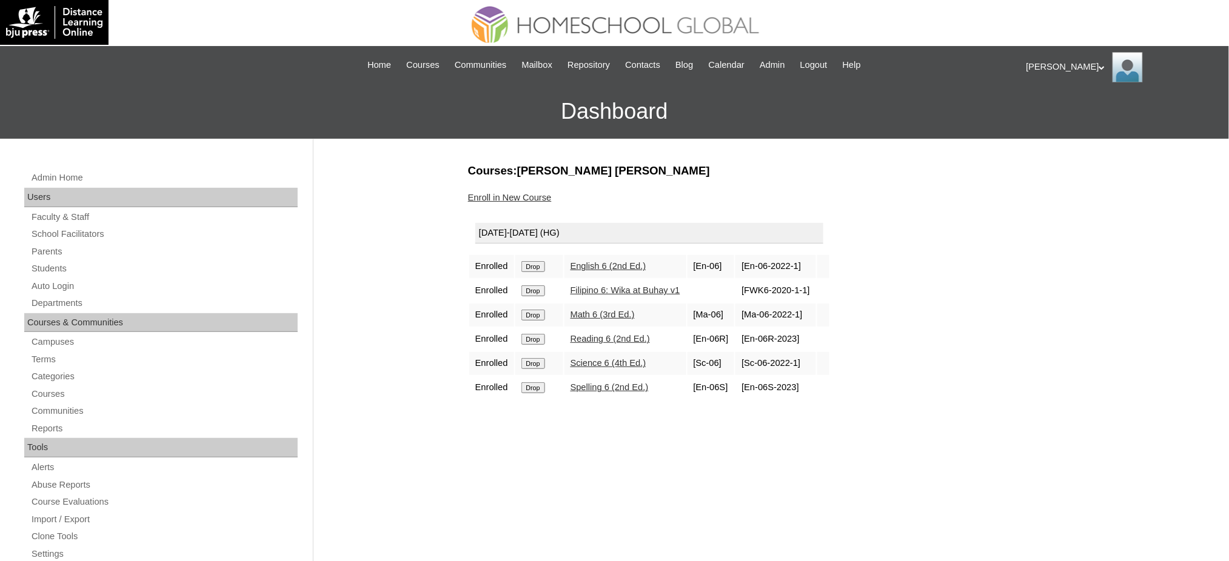
click at [534, 261] on input "Drop" at bounding box center [533, 266] width 24 height 11
click at [541, 266] on input "Drop" at bounding box center [533, 266] width 24 height 11
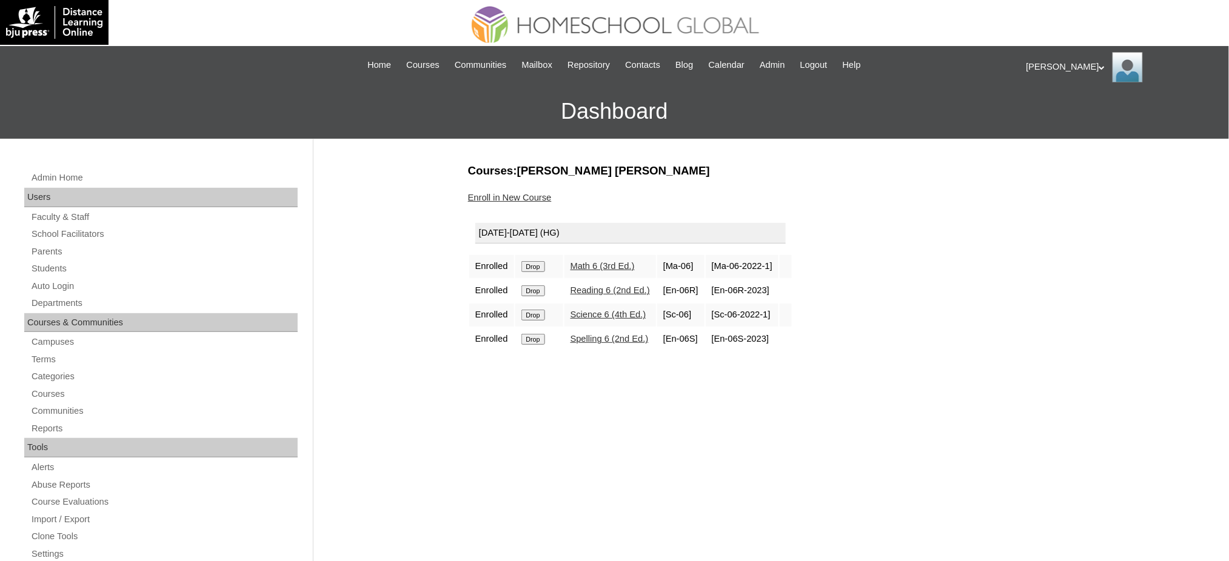
click at [544, 267] on input "Drop" at bounding box center [533, 266] width 24 height 11
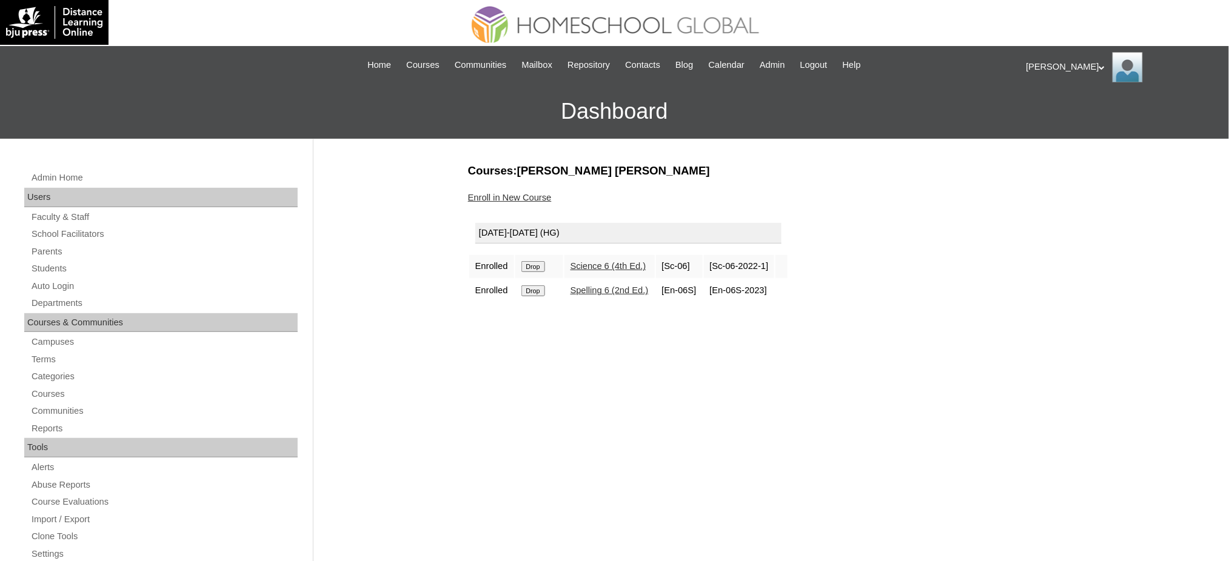
click at [538, 267] on input "Drop" at bounding box center [533, 266] width 24 height 11
click at [542, 261] on input "Drop" at bounding box center [533, 266] width 24 height 11
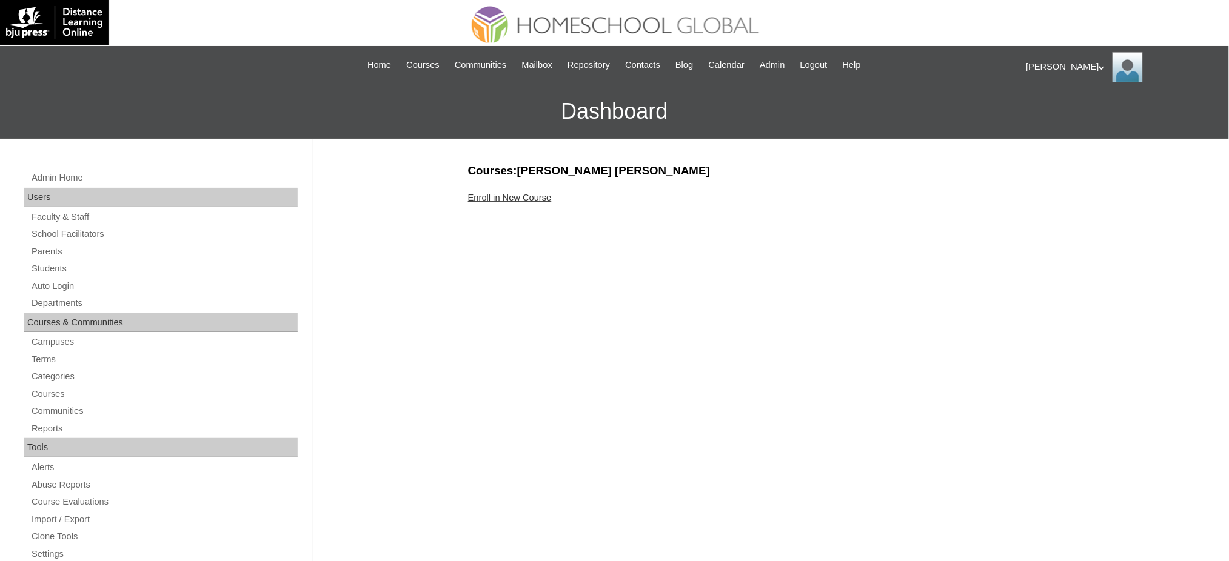
click at [509, 198] on link "Enroll in New Course" at bounding box center [510, 198] width 84 height 10
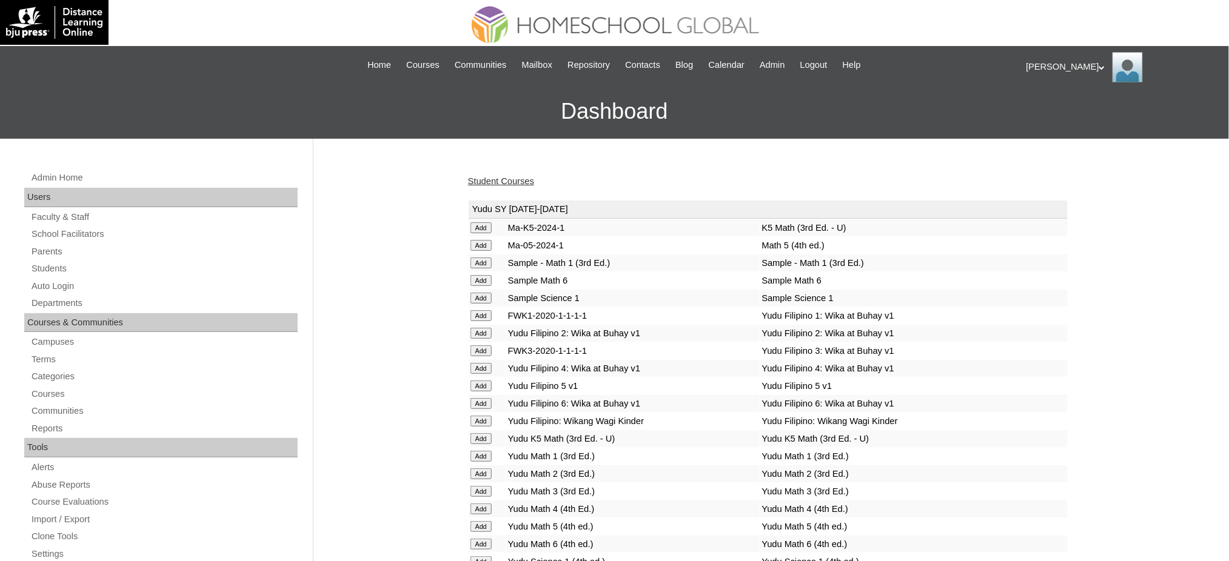
click at [489, 177] on link "Student Courses" at bounding box center [501, 181] width 66 height 10
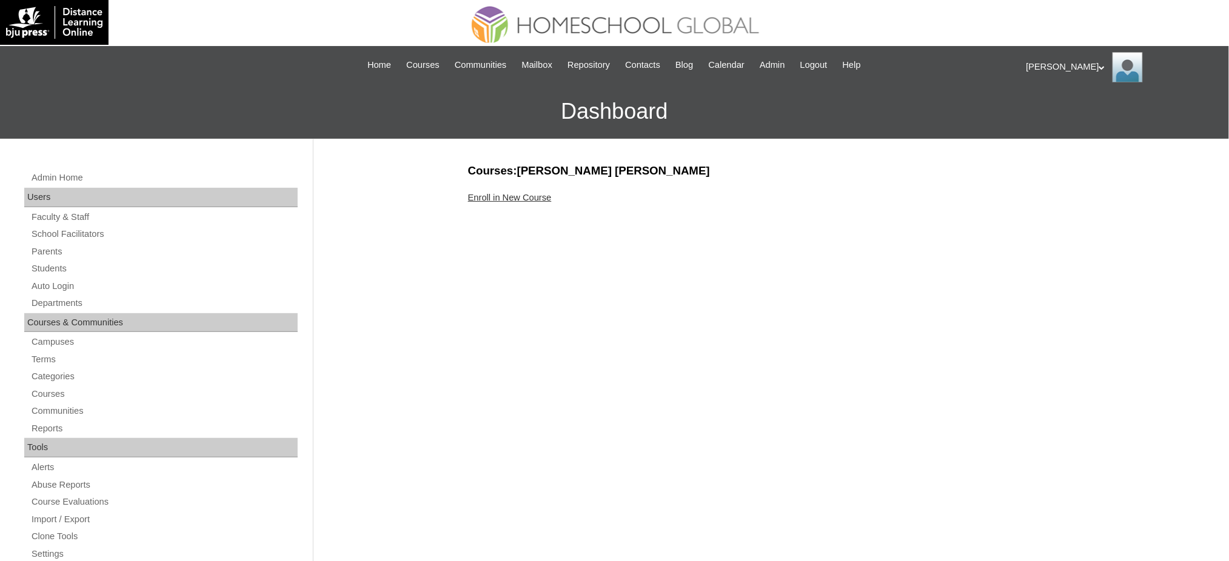
click at [495, 197] on link "Enroll in New Course" at bounding box center [510, 198] width 84 height 10
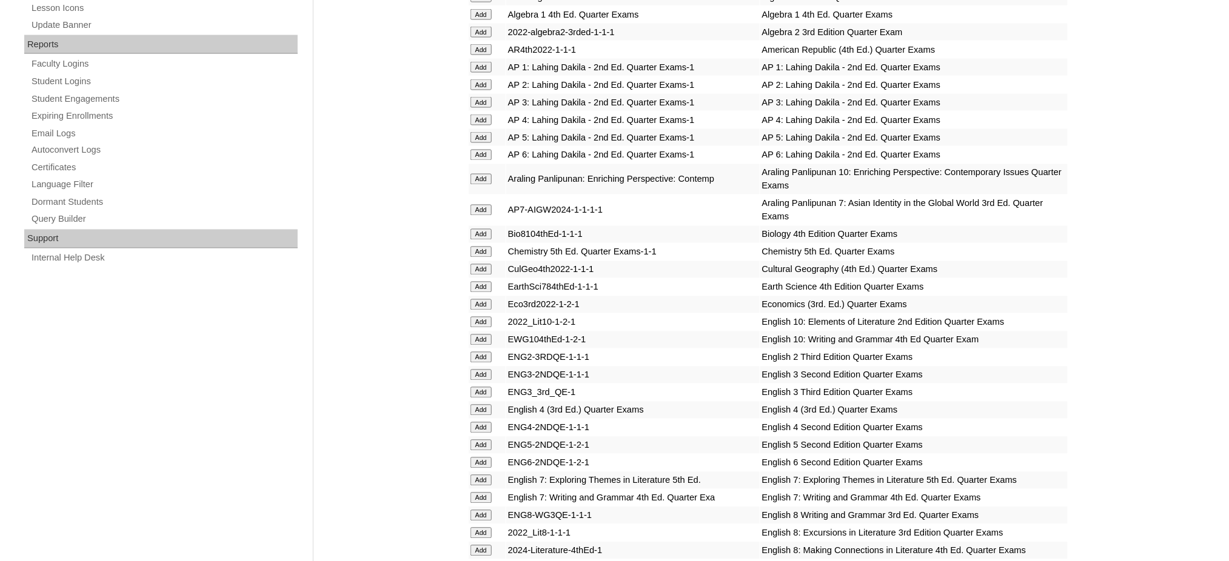
scroll to position [808, 0]
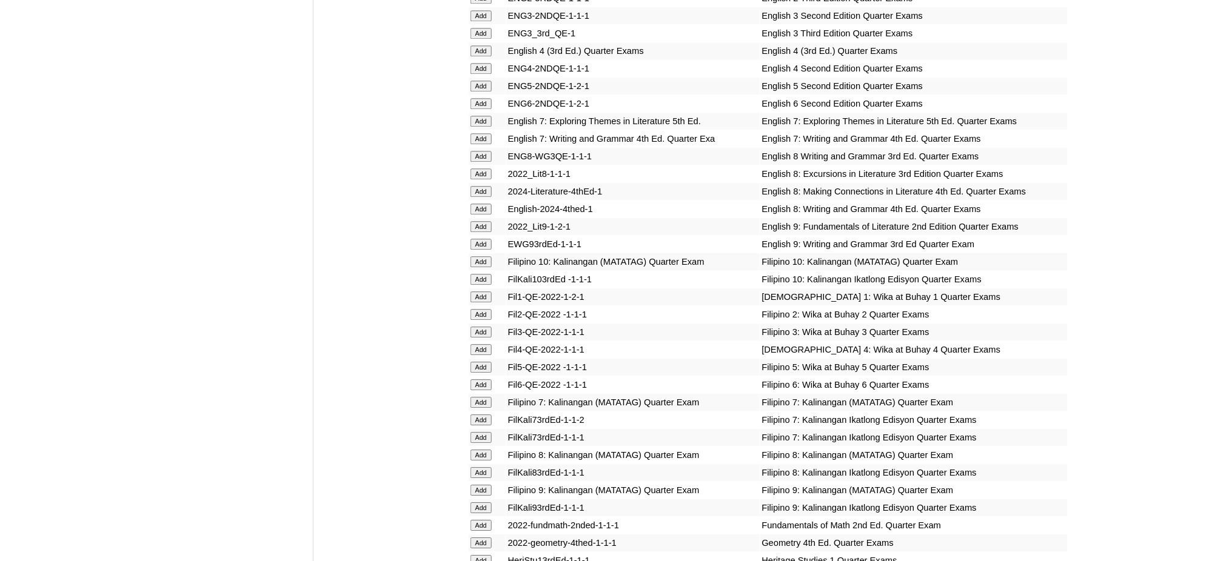
scroll to position [1051, 0]
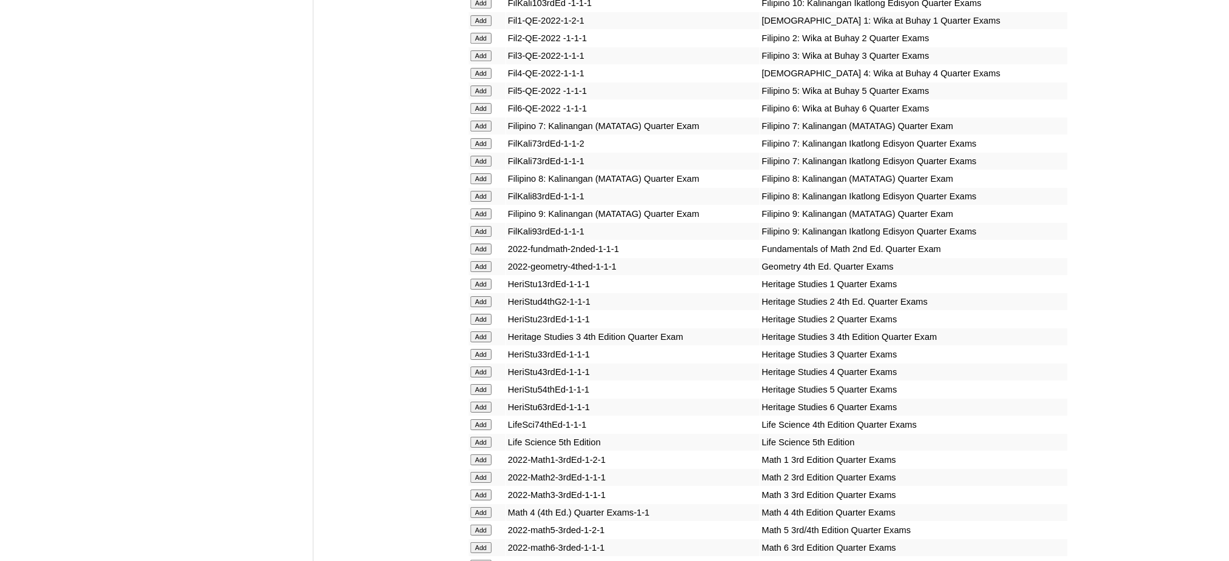
scroll to position [1616, 0]
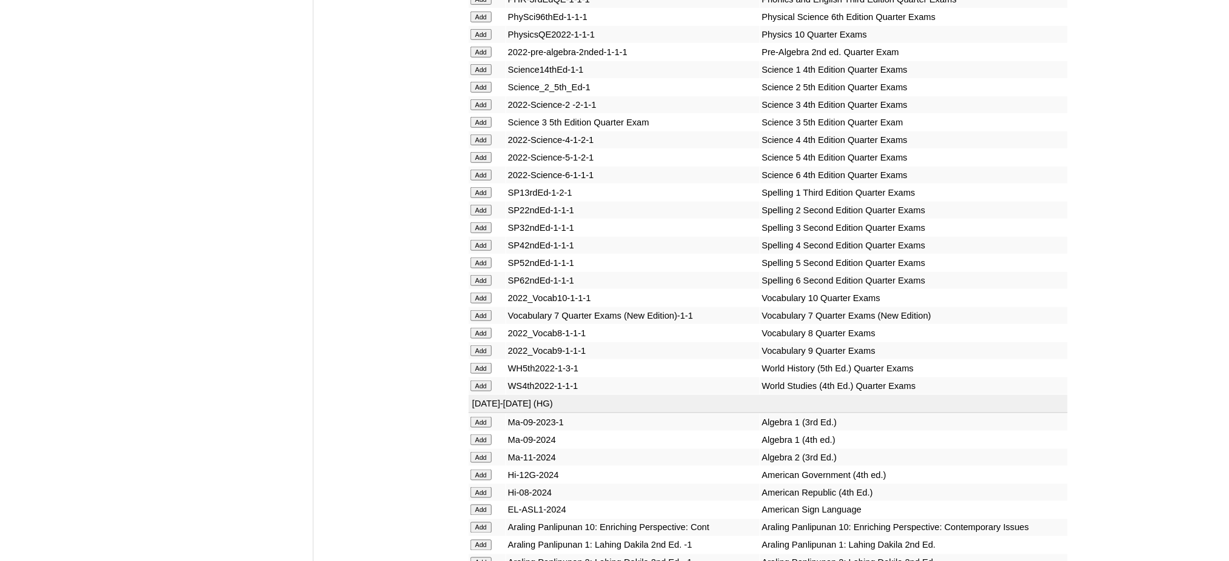
scroll to position [2021, 0]
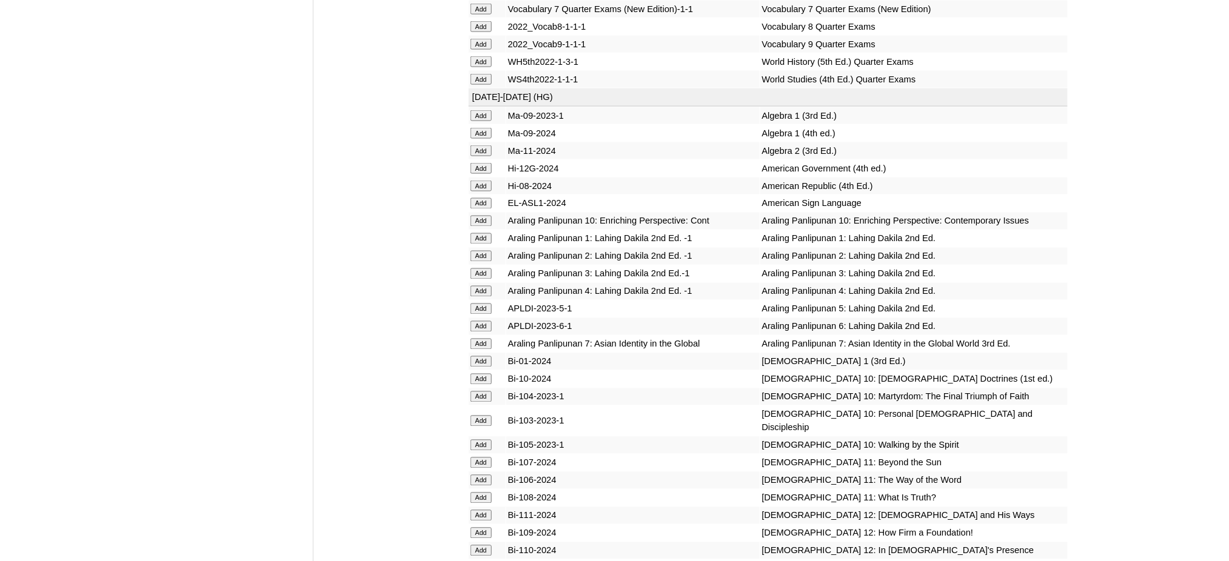
scroll to position [2344, 0]
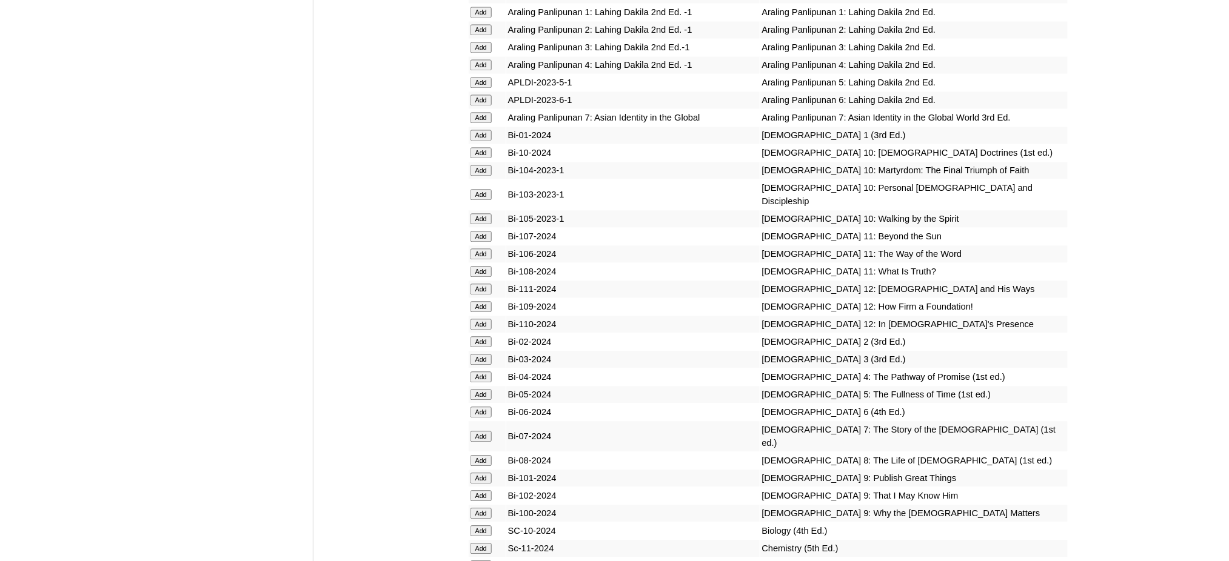
scroll to position [2668, 0]
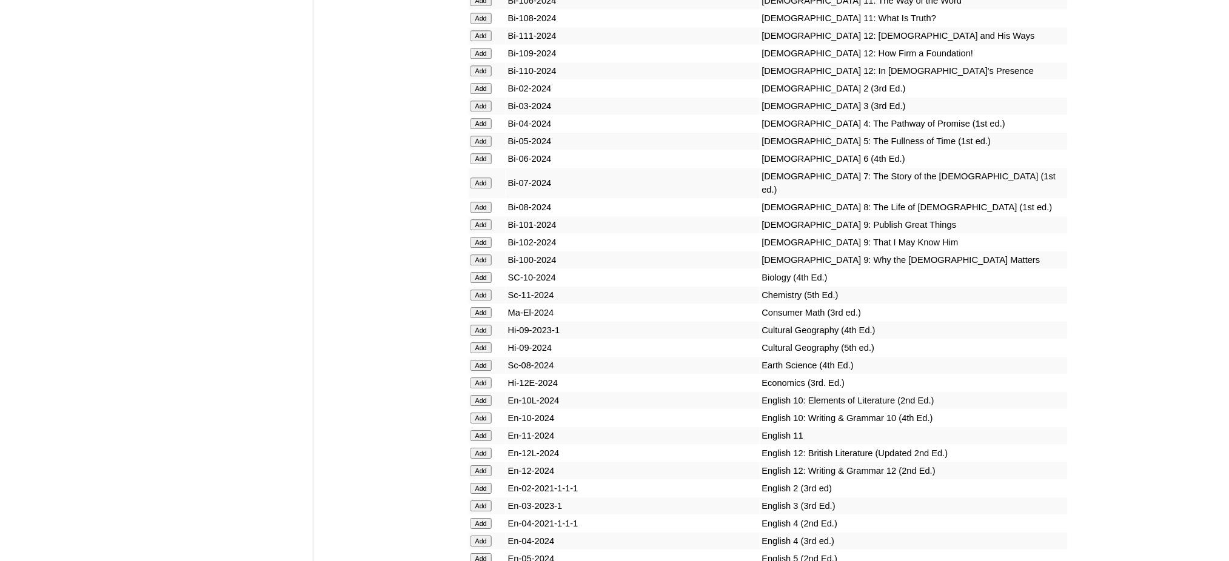
scroll to position [2910, 0]
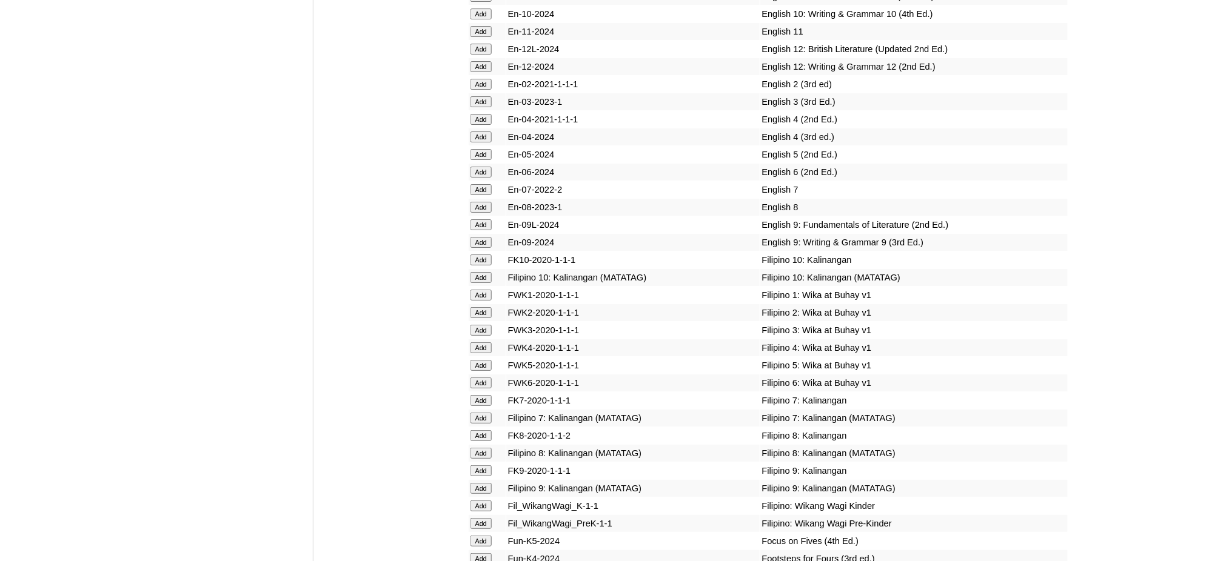
scroll to position [3233, 0]
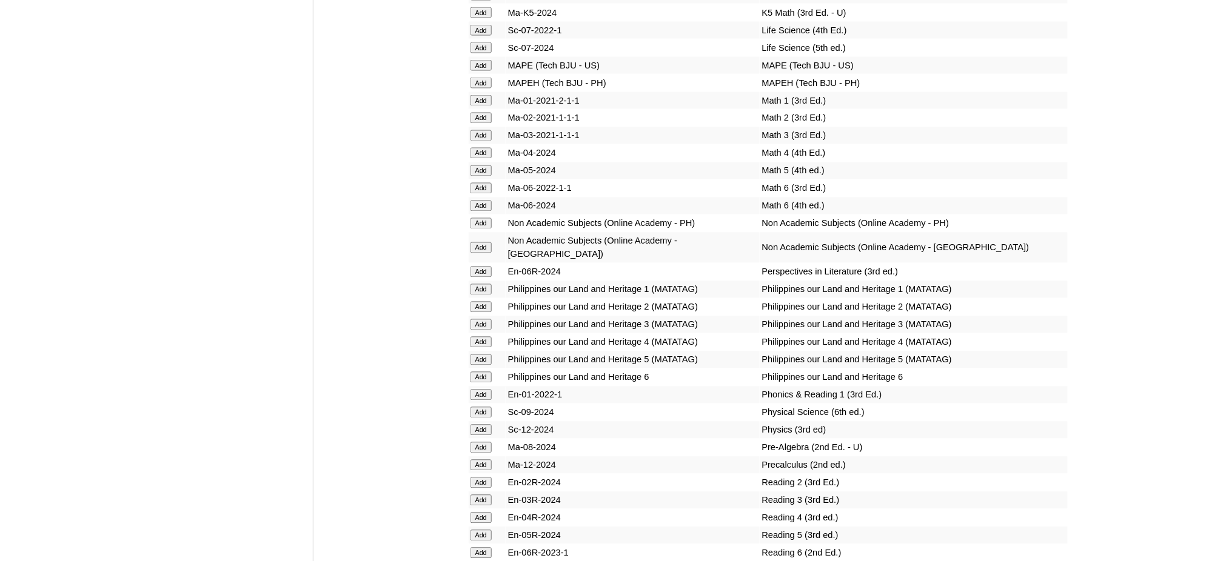
scroll to position [4123, 0]
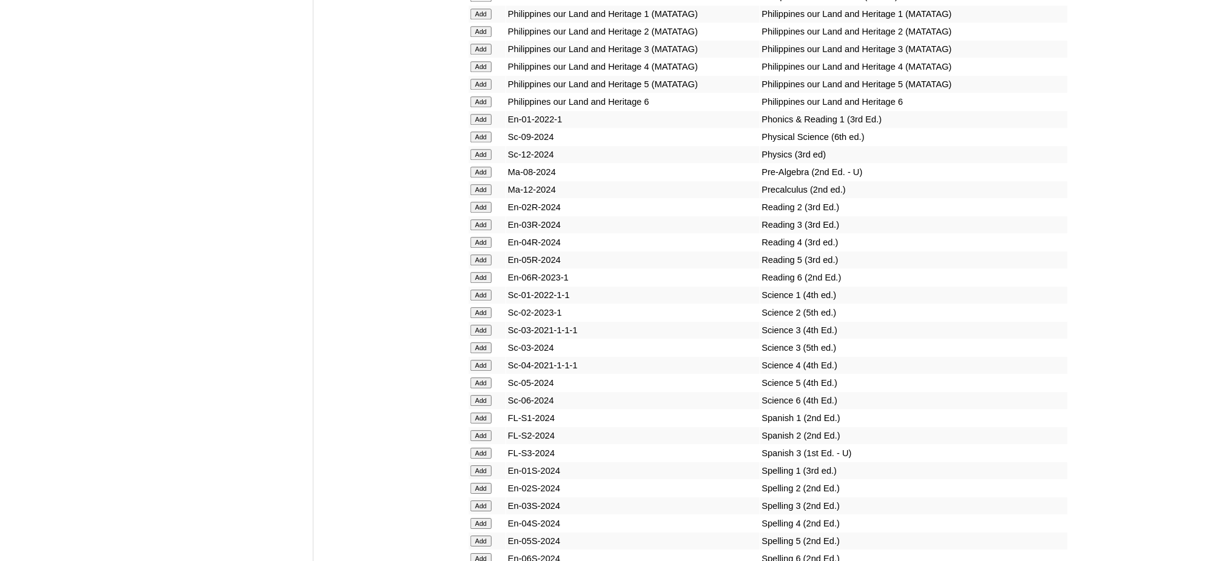
scroll to position [4365, 0]
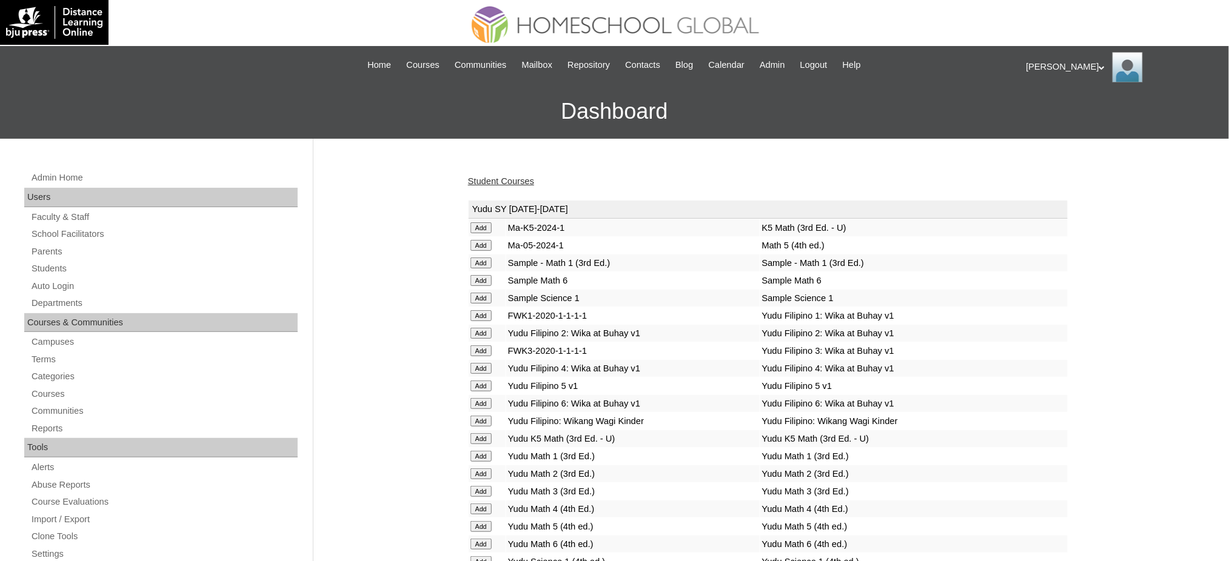
click at [481, 182] on link "Student Courses" at bounding box center [501, 181] width 66 height 10
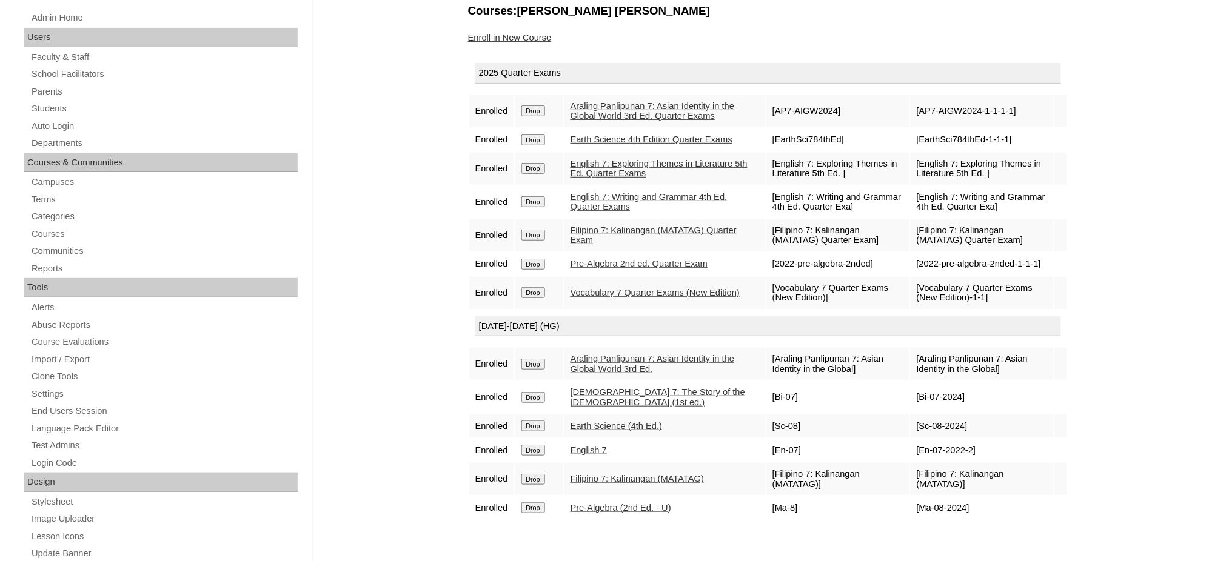
scroll to position [161, 0]
